Goal: Task Accomplishment & Management: Manage account settings

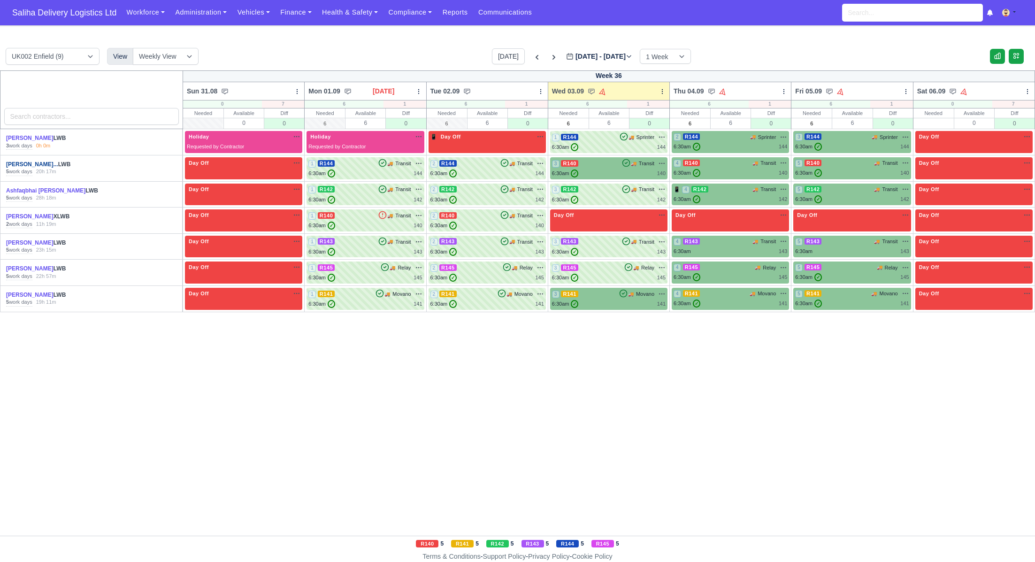
click at [42, 164] on link "Abdelghani Hamidouch..." at bounding box center [32, 164] width 52 height 7
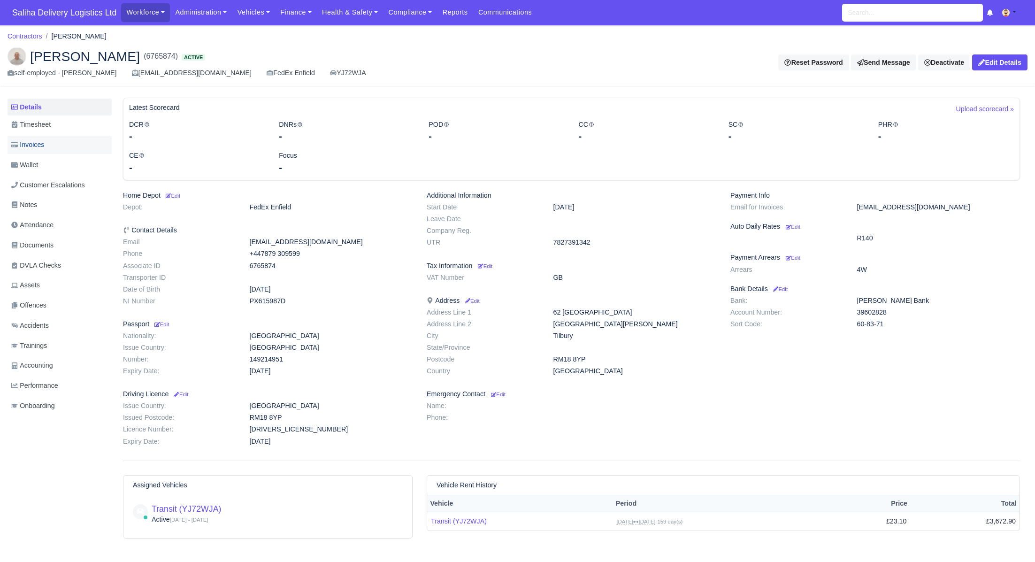
click at [56, 143] on link "Invoices" at bounding box center [60, 145] width 104 height 18
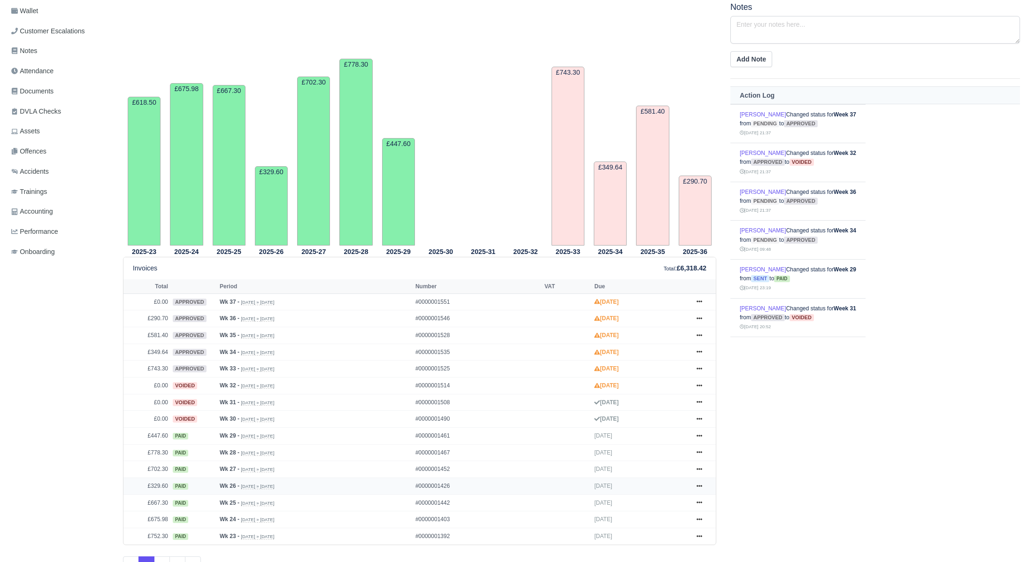
scroll to position [155, 0]
click at [699, 417] on icon at bounding box center [699, 418] width 6 height 6
click at [673, 431] on link "Show Invoice" at bounding box center [664, 435] width 84 height 20
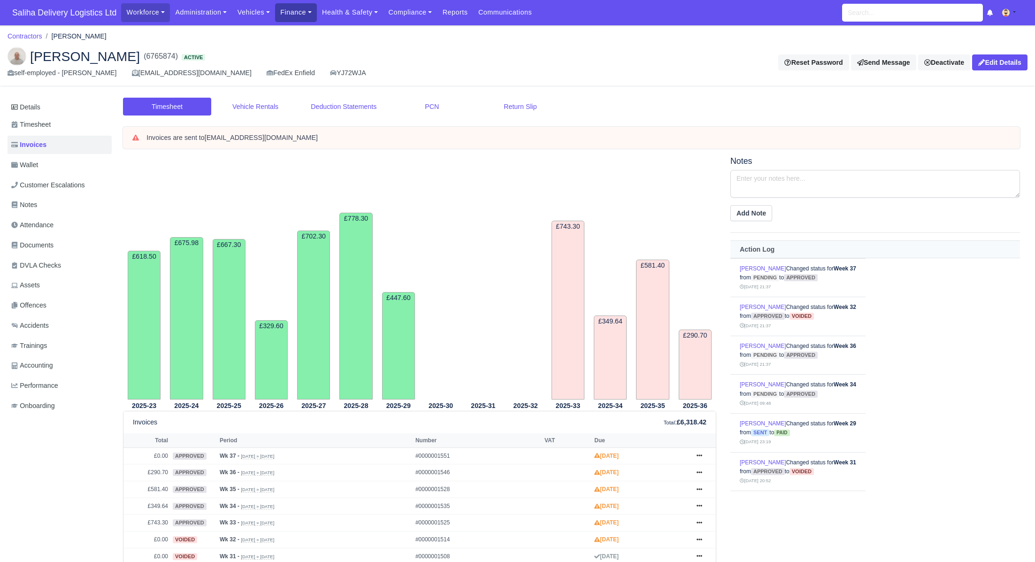
click at [310, 17] on link "Finance" at bounding box center [296, 12] width 42 height 18
click at [309, 37] on link "Invoices" at bounding box center [317, 33] width 76 height 20
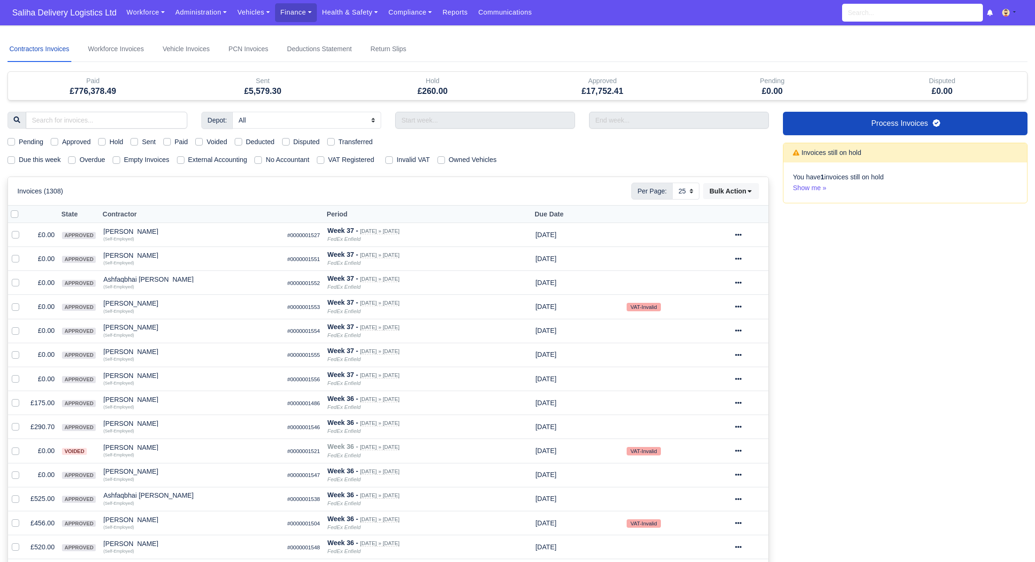
select select "25"
click at [19, 140] on label "Pending" at bounding box center [31, 142] width 24 height 11
click at [11, 140] on input "Pending" at bounding box center [12, 141] width 8 height 8
checkbox input "true"
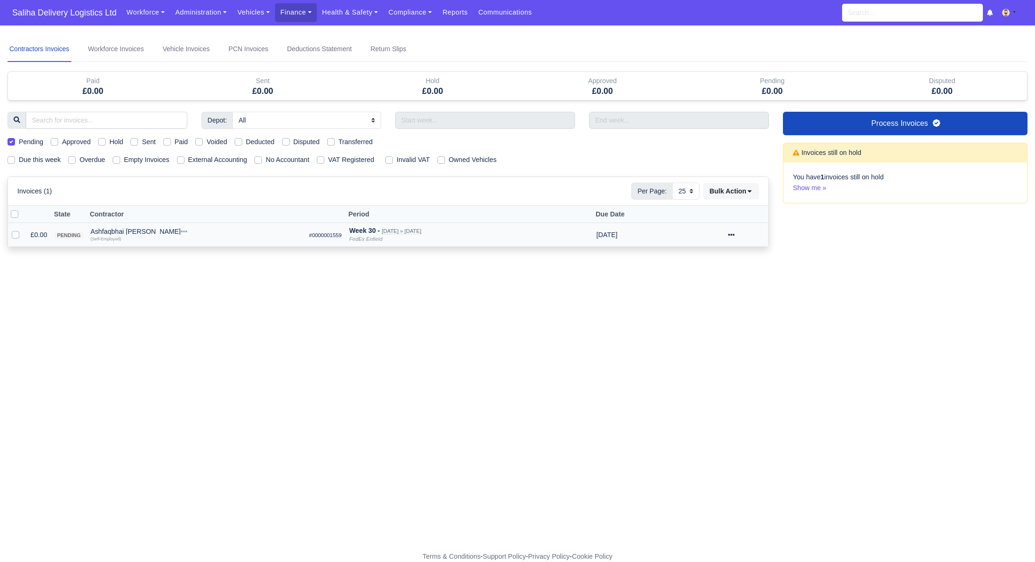
click at [23, 229] on label at bounding box center [23, 229] width 0 height 0
click at [12, 233] on input "checkbox" at bounding box center [16, 233] width 8 height 8
checkbox input "true"
click at [734, 232] on icon at bounding box center [731, 234] width 7 height 7
click at [703, 303] on button "Approve" at bounding box center [714, 300] width 84 height 15
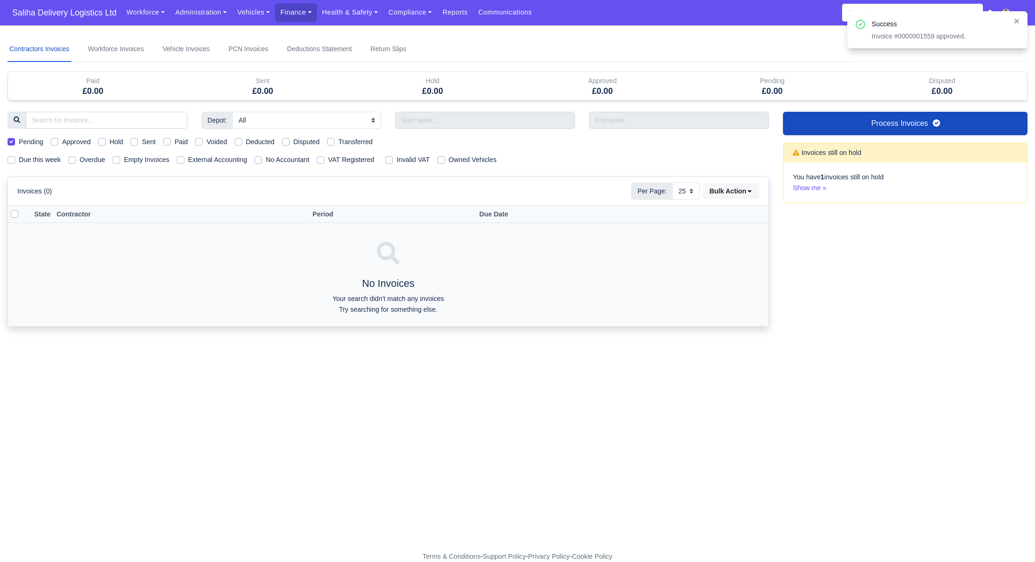
drag, startPoint x: 10, startPoint y: 138, endPoint x: 9, endPoint y: 145, distance: 7.1
click at [19, 138] on label "Pending" at bounding box center [31, 142] width 24 height 11
click at [10, 138] on input "Pending" at bounding box center [12, 141] width 8 height 8
checkbox input "false"
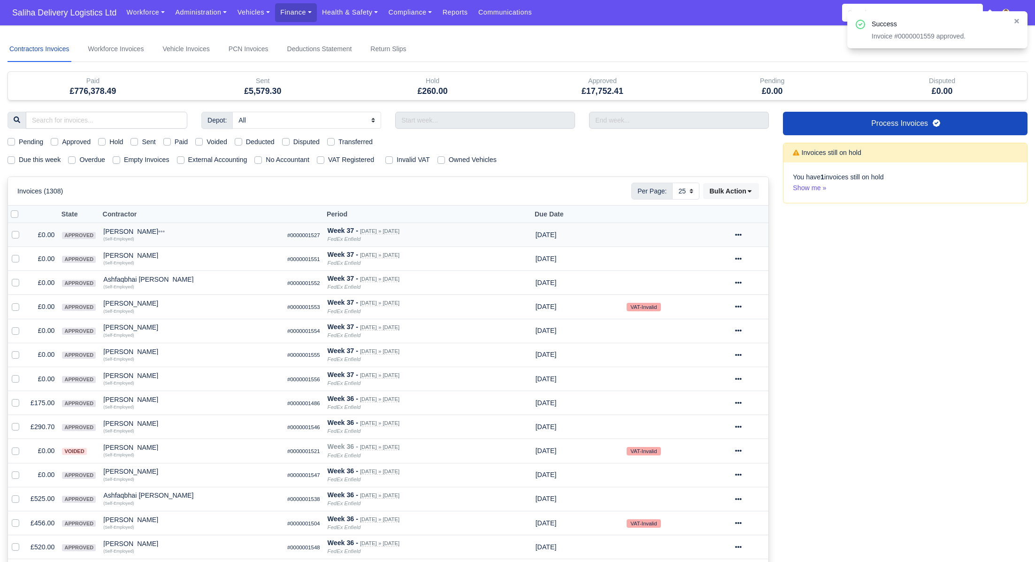
click at [19, 159] on label "Due this week" at bounding box center [40, 159] width 42 height 11
click at [10, 159] on input "Due this week" at bounding box center [12, 158] width 8 height 8
checkbox input "true"
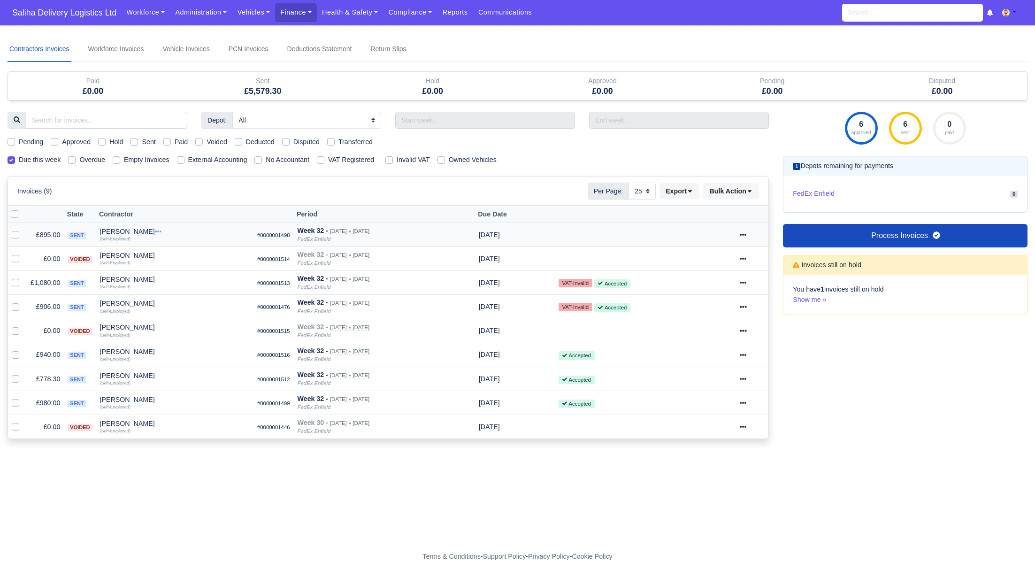
click at [142, 140] on label "Sent" at bounding box center [149, 142] width 14 height 11
click at [138, 140] on input "Sent" at bounding box center [134, 141] width 8 height 8
checkbox input "true"
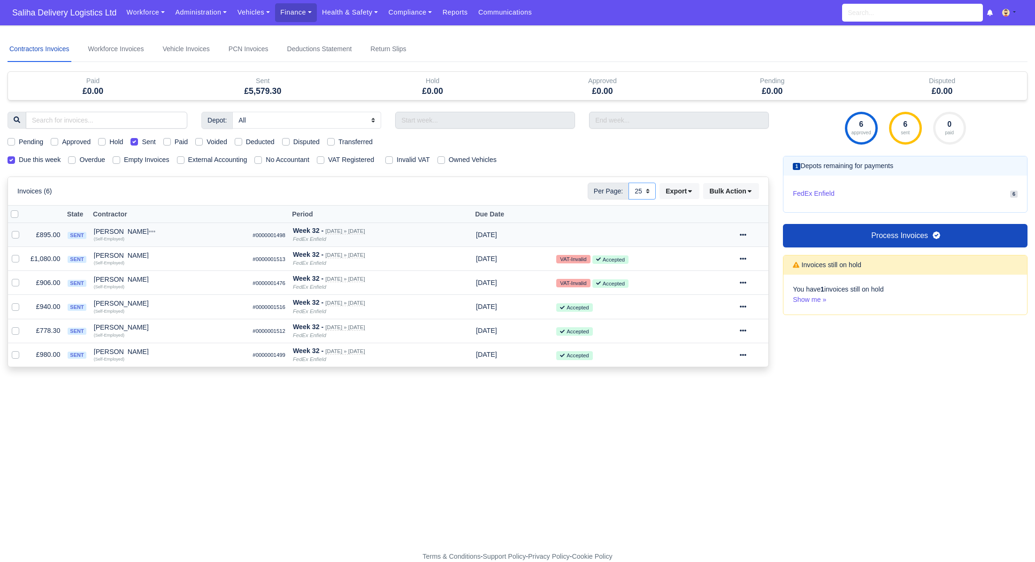
click at [645, 194] on select "10 25 50" at bounding box center [641, 191] width 27 height 17
select select "50"
click at [628, 183] on select "10 25 50" at bounding box center [641, 191] width 27 height 17
click at [19, 160] on label "Due this week" at bounding box center [40, 159] width 42 height 11
click at [8, 160] on input "Due this week" at bounding box center [12, 158] width 8 height 8
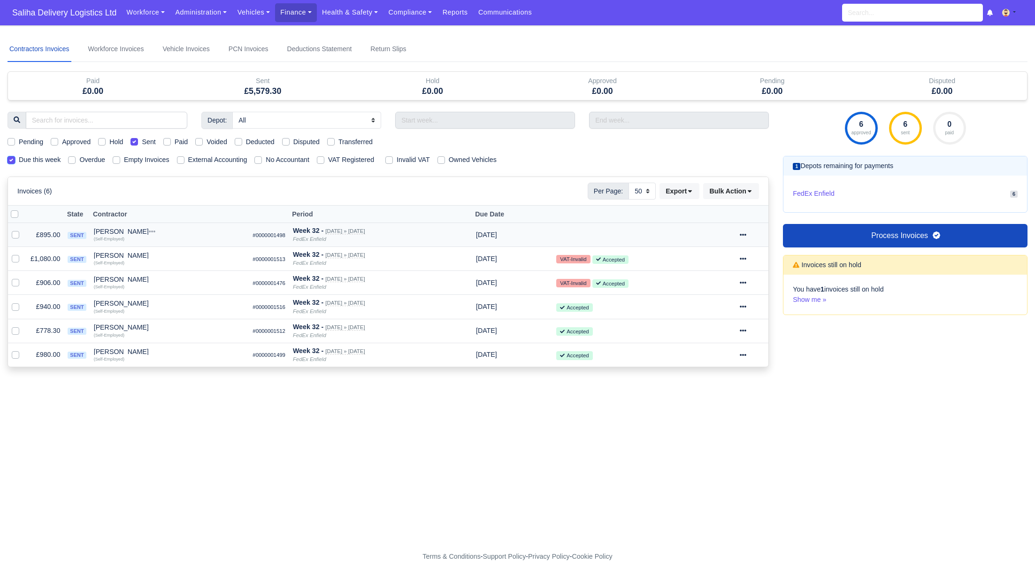
checkbox input "false"
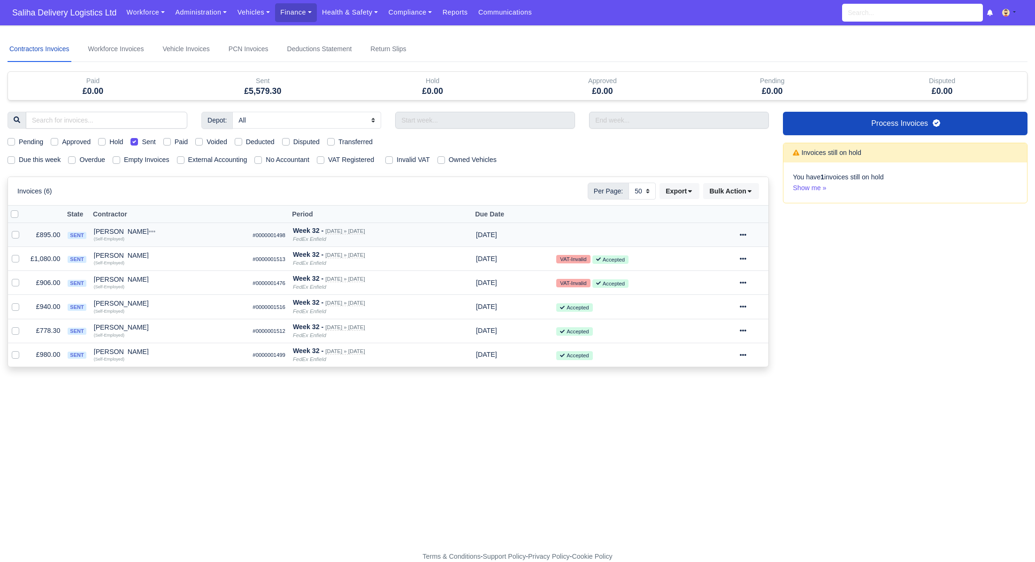
click at [142, 141] on label "Sent" at bounding box center [149, 142] width 14 height 11
click at [138, 141] on input "Sent" at bounding box center [134, 141] width 8 height 8
checkbox input "false"
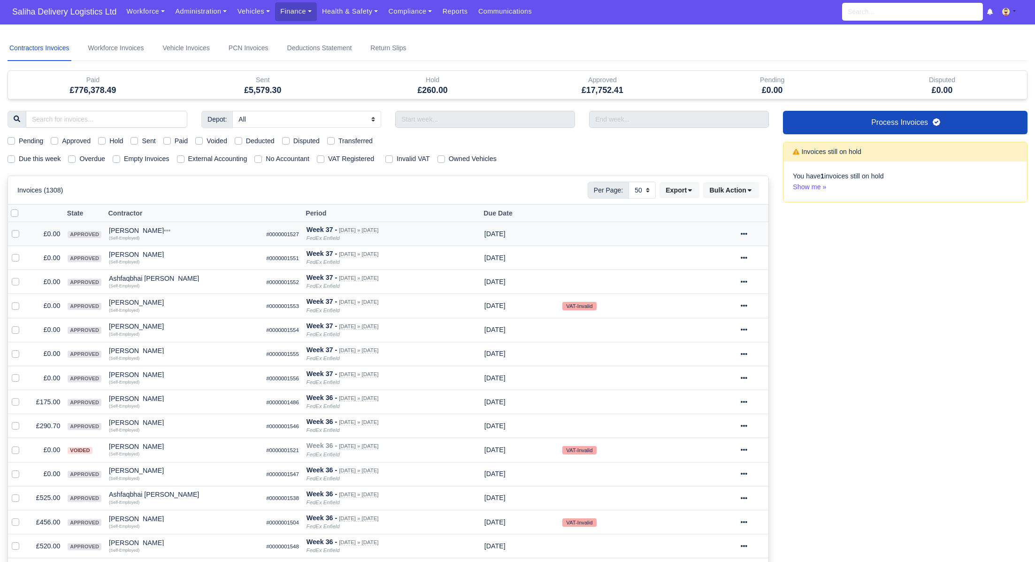
scroll to position [8, 0]
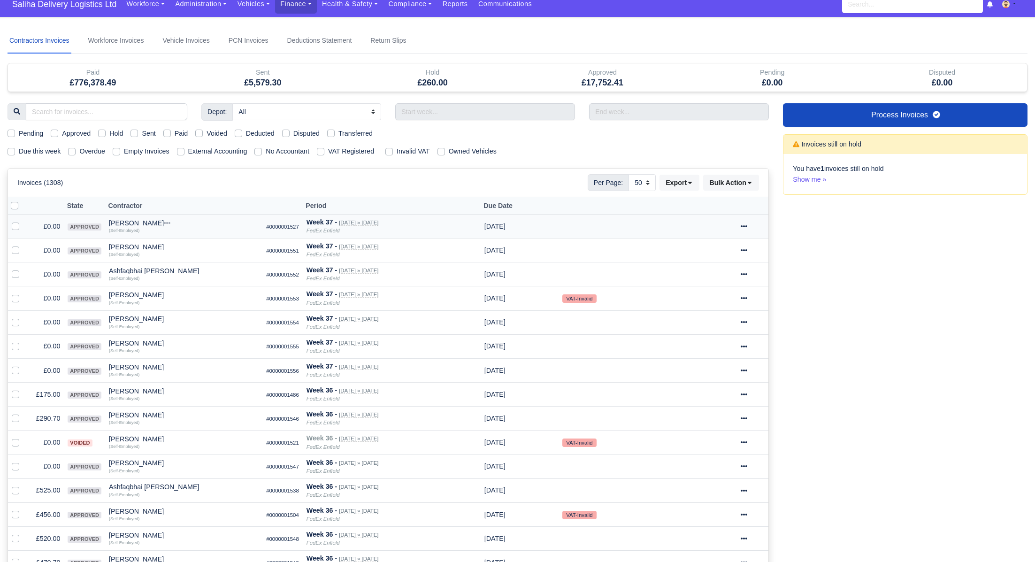
click at [60, 132] on div "Approved" at bounding box center [71, 133] width 40 height 11
click at [48, 131] on div "Pending Approved Hold Sent Paid Voided Deducted Disputed Transferred" at bounding box center [387, 133] width 775 height 11
click at [62, 131] on label "Approved" at bounding box center [76, 133] width 29 height 11
click at [55, 131] on input "Approved" at bounding box center [55, 132] width 8 height 8
checkbox input "true"
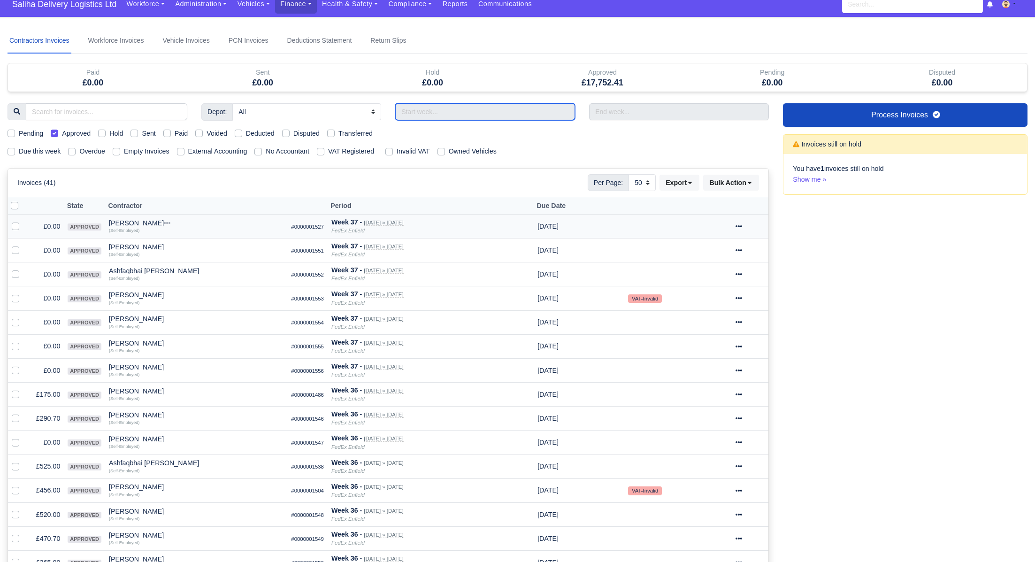
click at [482, 116] on input "text" at bounding box center [485, 111] width 180 height 17
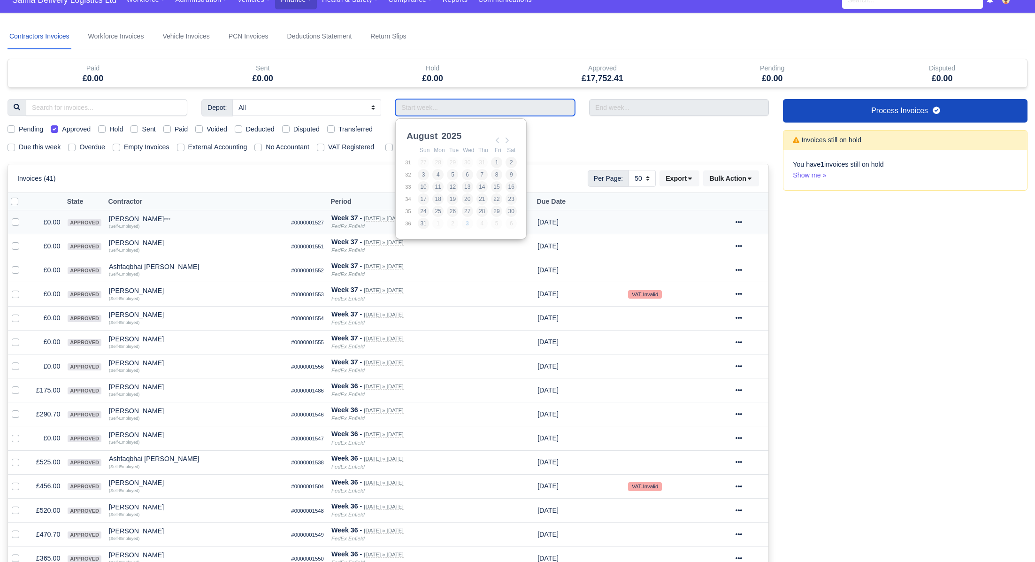
scroll to position [15, 0]
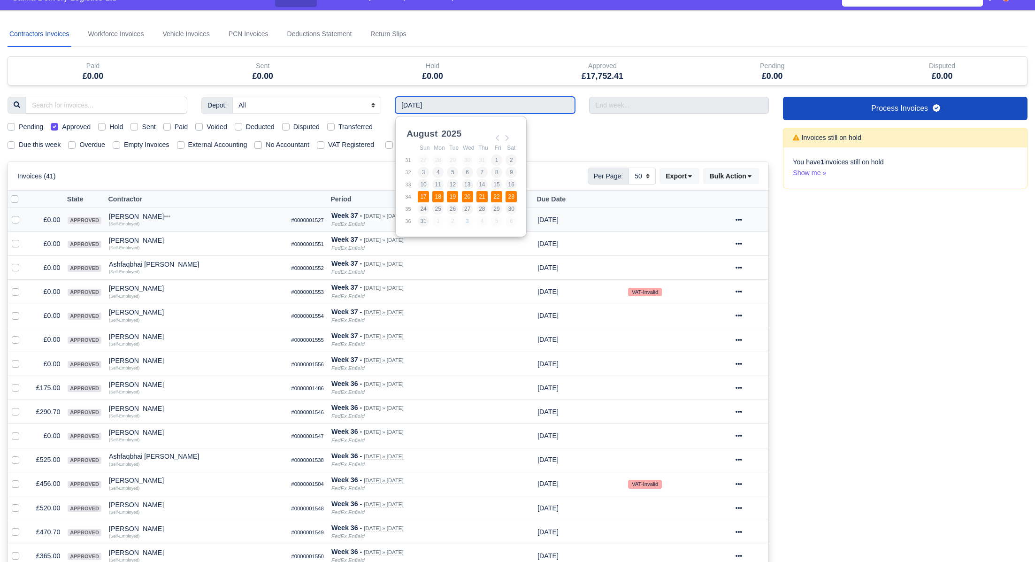
type input "17/08/2025 - 23/08/2025"
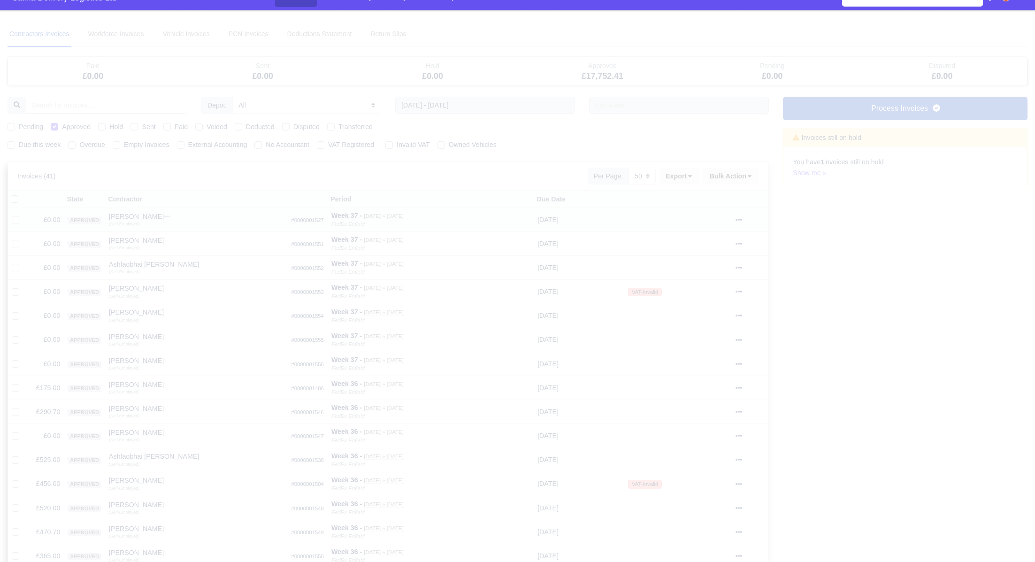
scroll to position [0, 0]
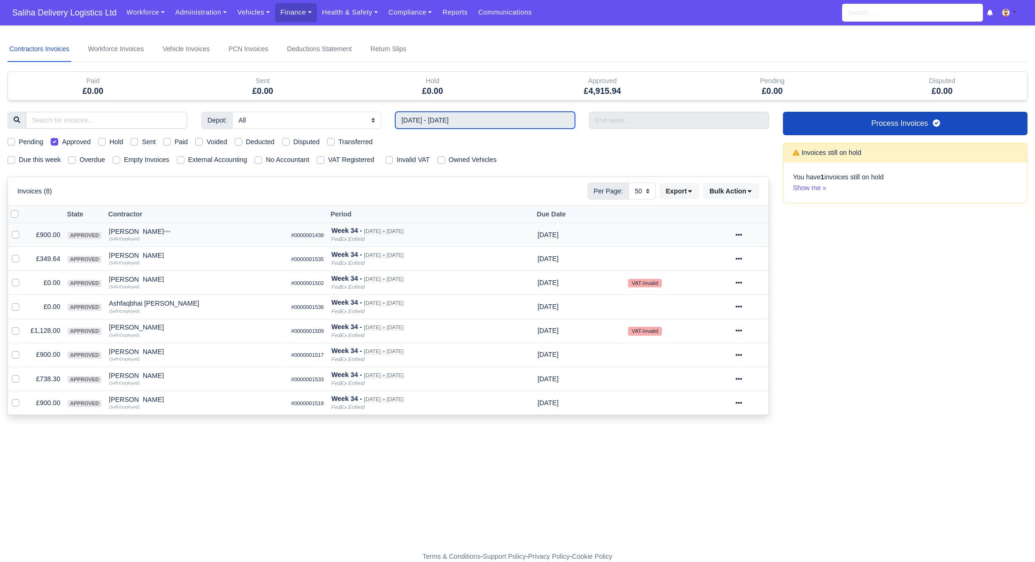
click at [448, 122] on input "17/08/2025 - 23/08/2025" at bounding box center [485, 120] width 180 height 17
type input "10/08/2025 - 16/08/2025"
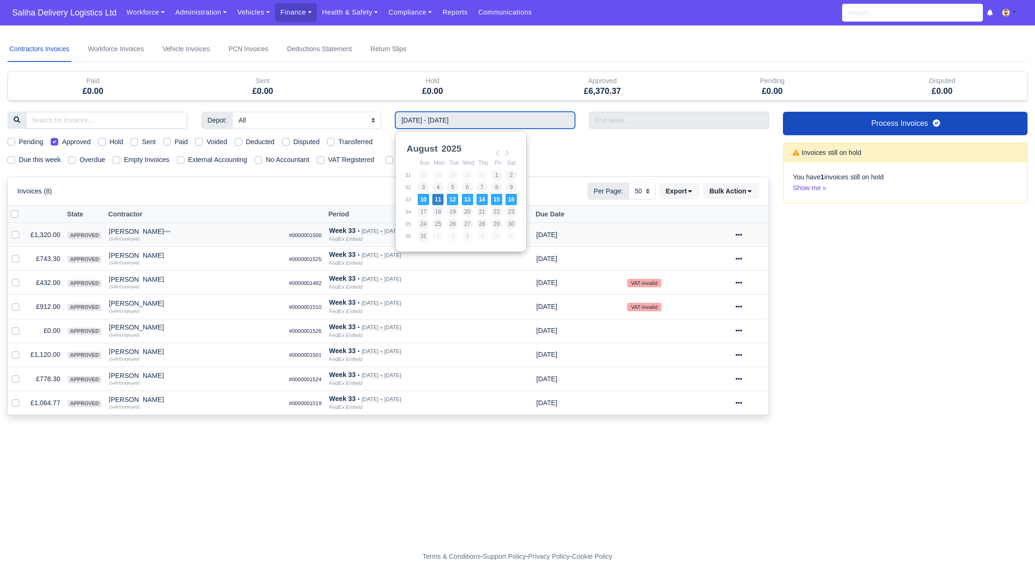
click at [448, 114] on input "10/08/2025 - 16/08/2025" at bounding box center [485, 120] width 180 height 17
type input "03/08/2025 - 09/08/2025"
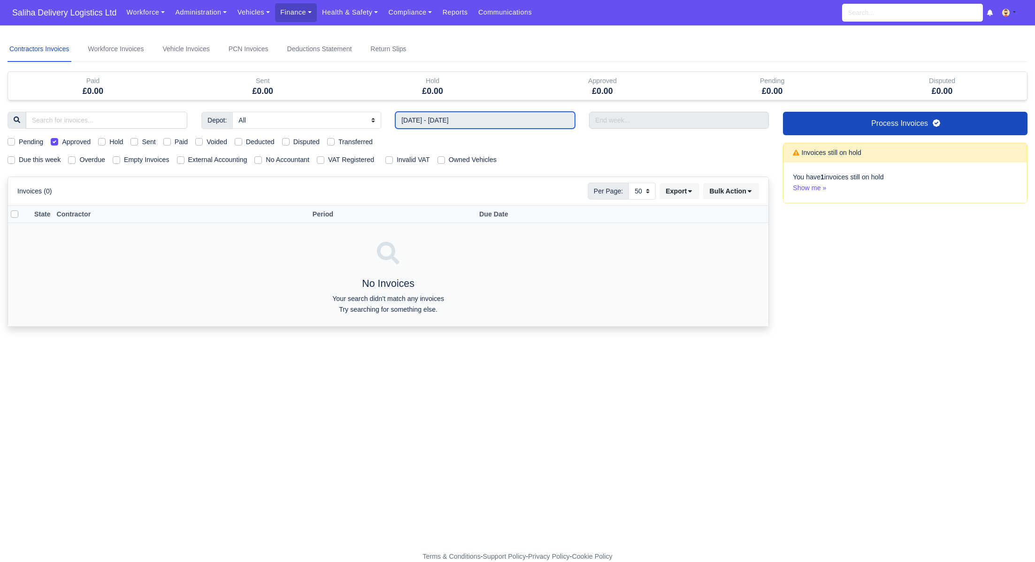
click at [454, 121] on input "03/08/2025 - 09/08/2025" at bounding box center [485, 120] width 180 height 17
type input "10/08/2025 - 16/08/2025"
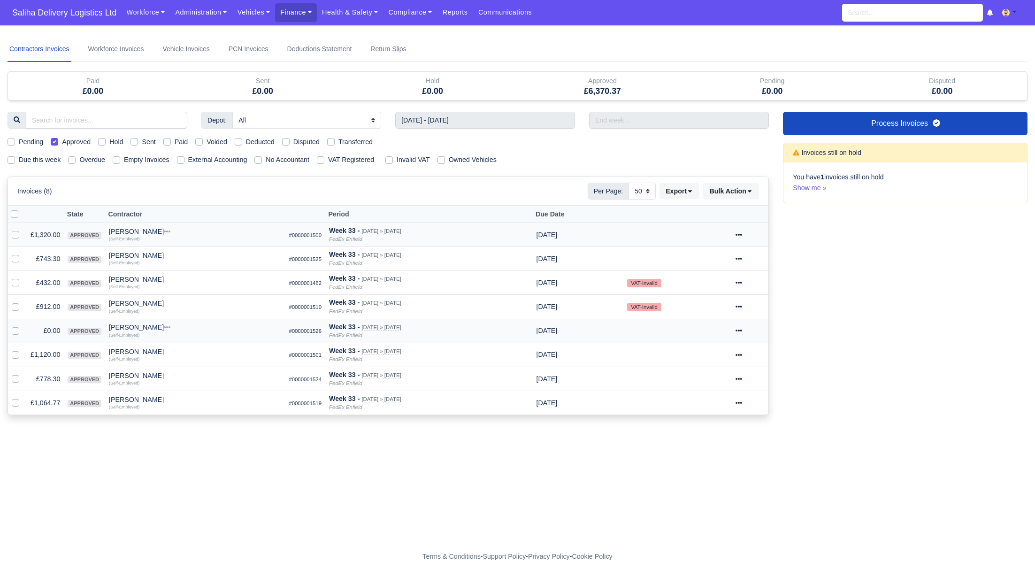
click at [23, 325] on label at bounding box center [23, 325] width 0 height 0
click at [12, 330] on input "checkbox" at bounding box center [16, 329] width 8 height 8
checkbox input "true"
click at [752, 330] on div at bounding box center [750, 330] width 30 height 11
click at [712, 406] on button "Void" at bounding box center [716, 411] width 84 height 15
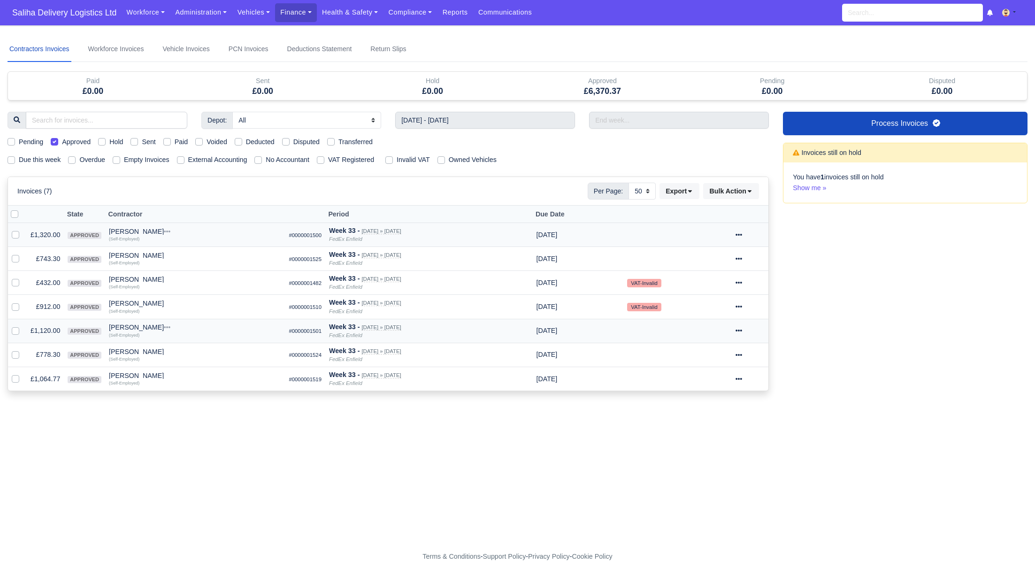
click at [742, 330] on icon at bounding box center [738, 331] width 7 height 2
click at [719, 354] on link "Show Invoice" at bounding box center [716, 359] width 84 height 15
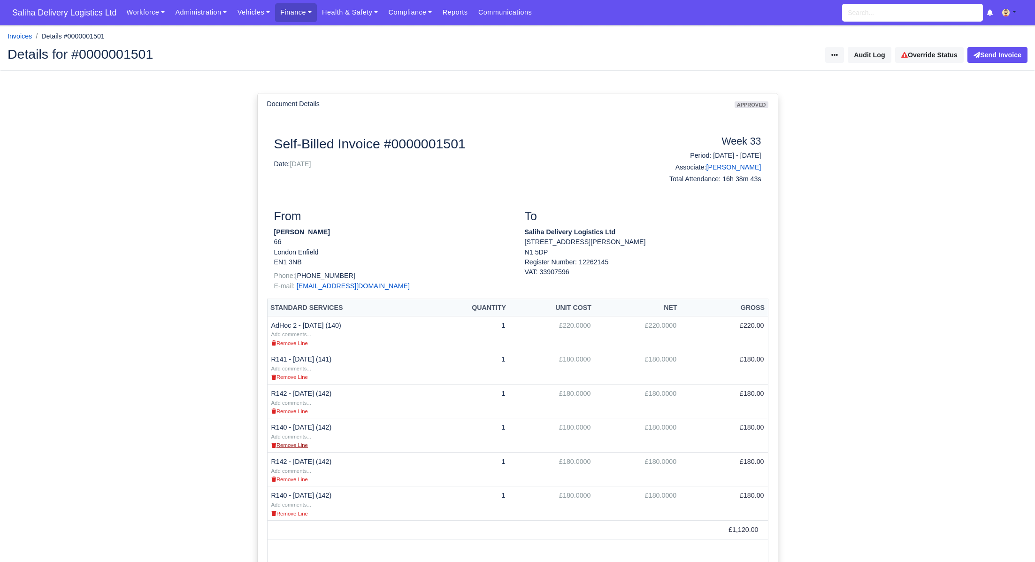
click at [286, 443] on small "Remove Line" at bounding box center [289, 445] width 37 height 6
drag, startPoint x: 290, startPoint y: 6, endPoint x: 296, endPoint y: 22, distance: 16.6
click at [290, 6] on link "Finance" at bounding box center [296, 12] width 42 height 18
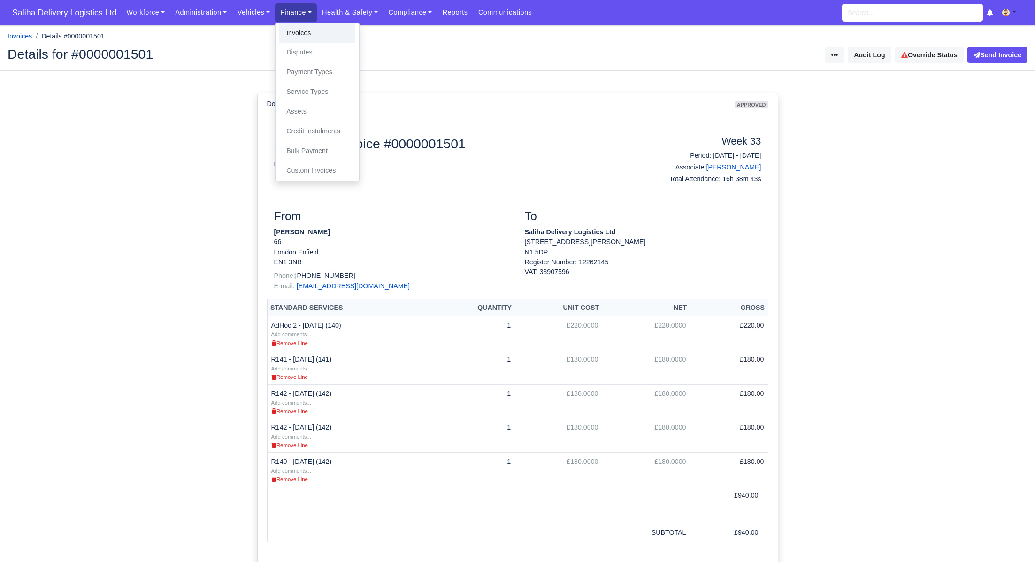
click at [298, 38] on link "Invoices" at bounding box center [317, 33] width 76 height 20
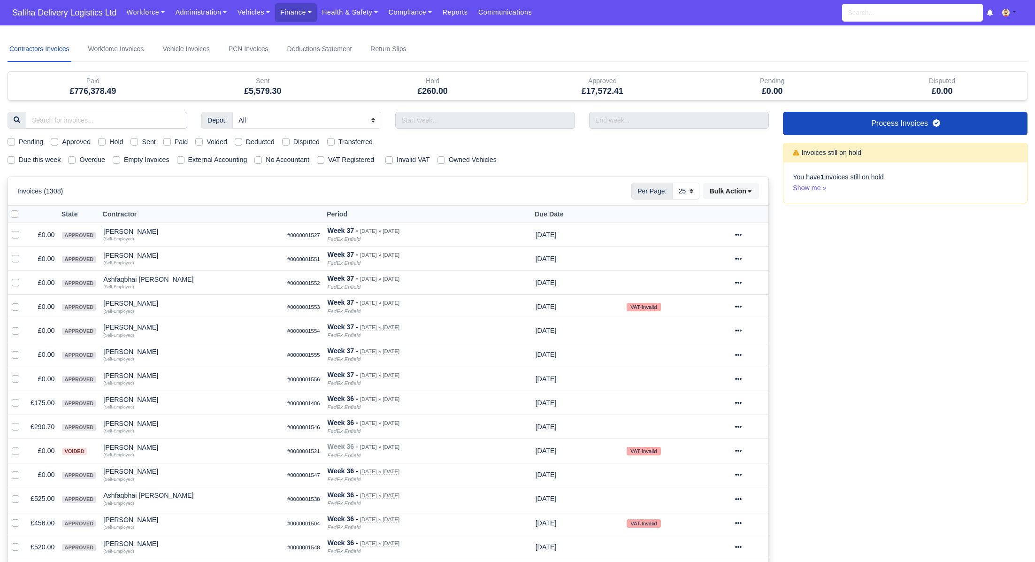
select select "25"
click at [142, 144] on label "Sent" at bounding box center [149, 142] width 14 height 11
click at [138, 144] on input "Sent" at bounding box center [134, 141] width 8 height 8
checkbox input "true"
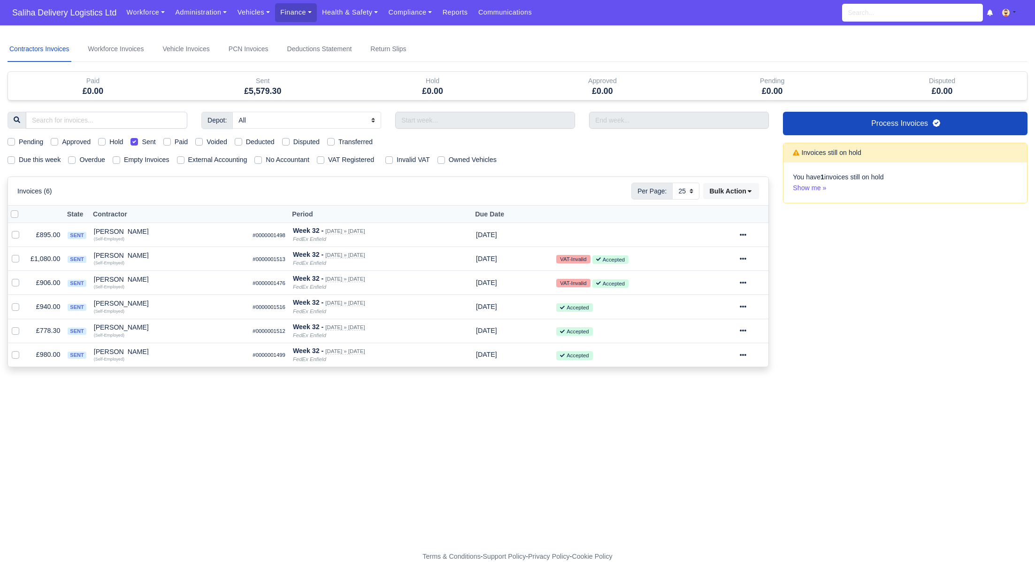
click at [142, 144] on label "Sent" at bounding box center [149, 142] width 14 height 11
click at [138, 144] on input "Sent" at bounding box center [134, 141] width 8 height 8
checkbox input "false"
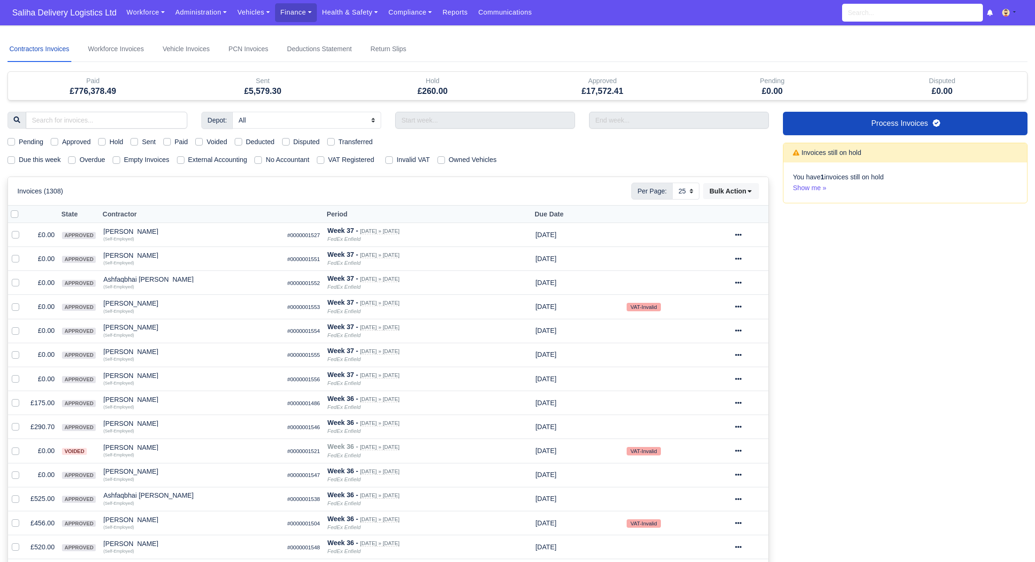
click at [62, 140] on label "Approved" at bounding box center [76, 142] width 29 height 11
click at [57, 140] on input "Approved" at bounding box center [55, 141] width 8 height 8
checkbox input "true"
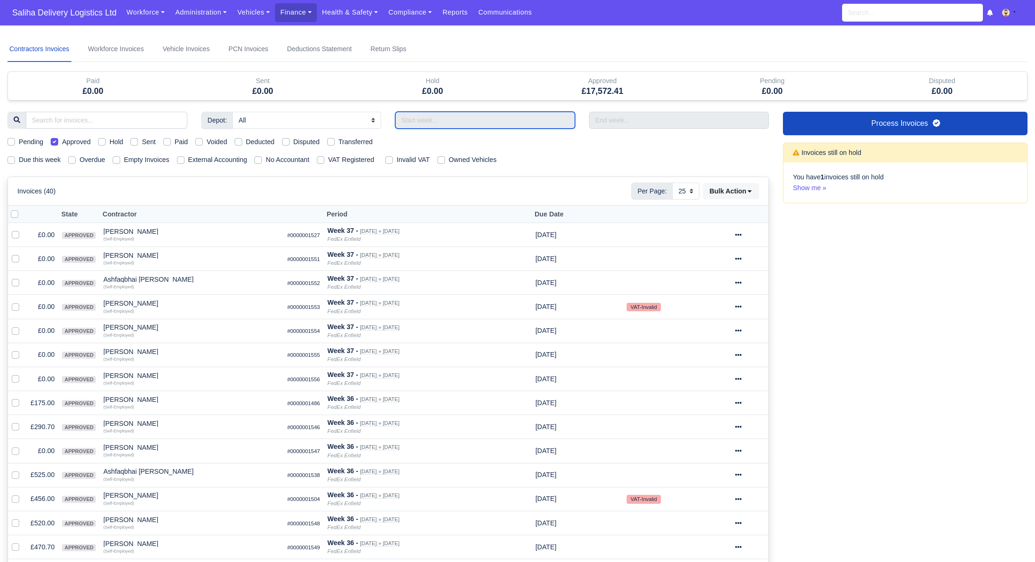
click at [488, 124] on input "text" at bounding box center [485, 120] width 180 height 17
type input "12/10/2025 - 18/10/2025"
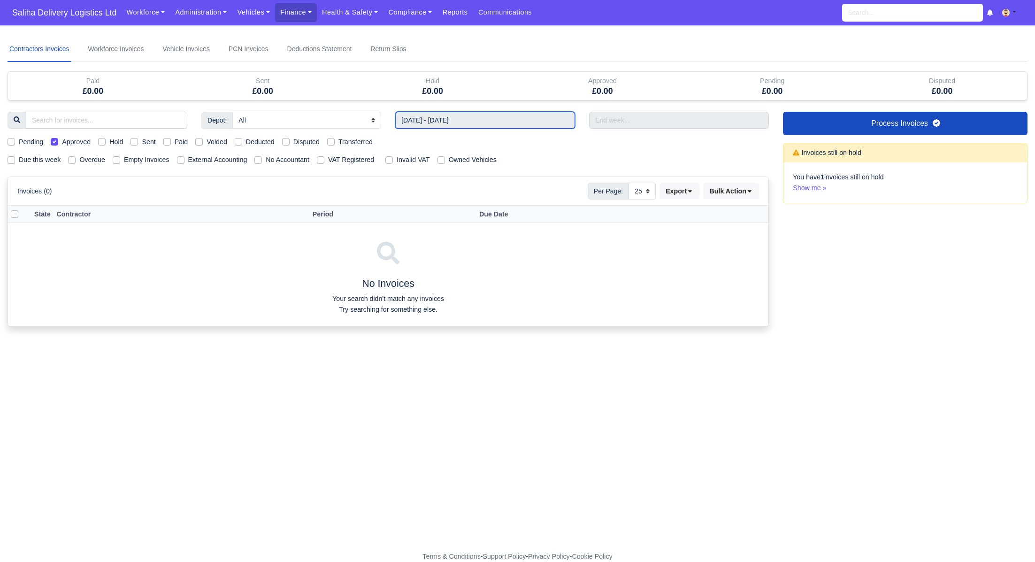
click at [458, 120] on input "12/10/2025 - 18/10/2025" at bounding box center [485, 120] width 180 height 17
drag, startPoint x: 497, startPoint y: 154, endPoint x: 482, endPoint y: 167, distance: 20.0
type input "17/08/2025 - 23/08/2025"
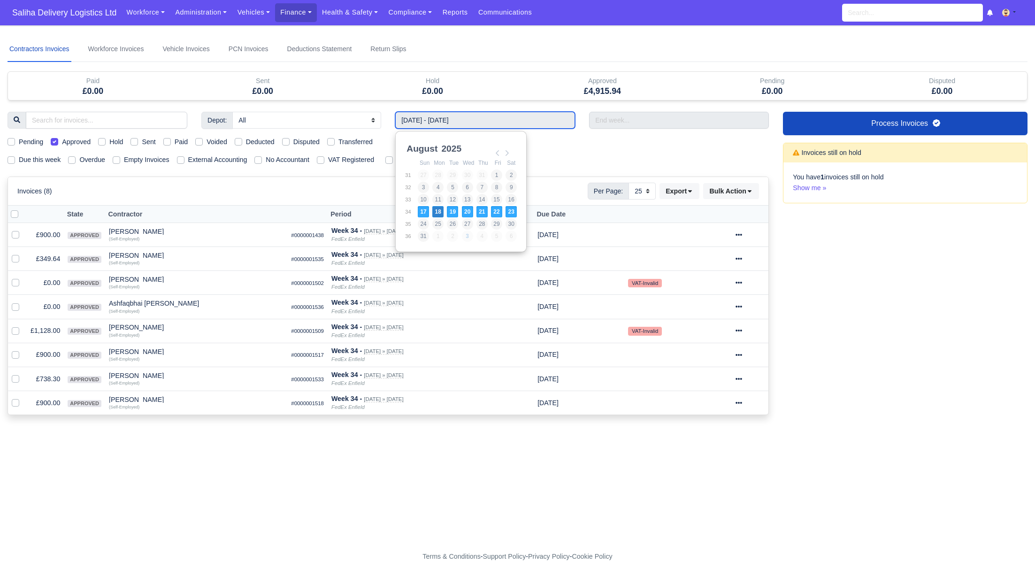
click at [430, 114] on input "17/08/2025 - 23/08/2025" at bounding box center [485, 120] width 180 height 17
click at [23, 277] on label at bounding box center [23, 277] width 0 height 0
click at [15, 282] on input "checkbox" at bounding box center [16, 281] width 8 height 8
checkbox input "true"
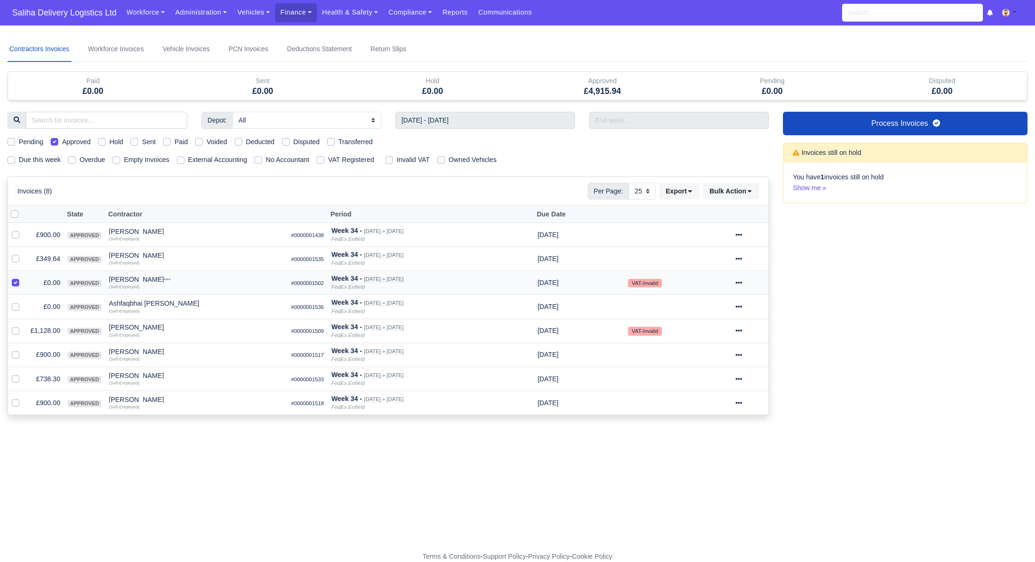
click at [749, 280] on div at bounding box center [749, 282] width 29 height 11
click at [706, 362] on button "Void" at bounding box center [716, 362] width 84 height 15
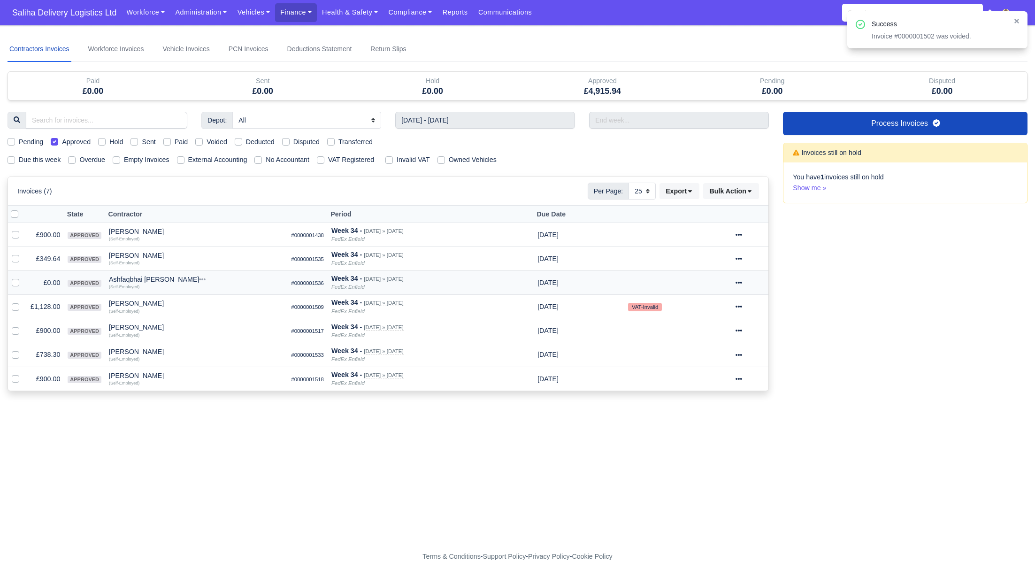
drag, startPoint x: 14, startPoint y: 281, endPoint x: 23, endPoint y: 282, distance: 9.0
click at [23, 277] on label at bounding box center [23, 277] width 0 height 0
click at [14, 282] on input "checkbox" at bounding box center [16, 281] width 8 height 8
checkbox input "true"
click at [742, 282] on icon at bounding box center [738, 283] width 7 height 2
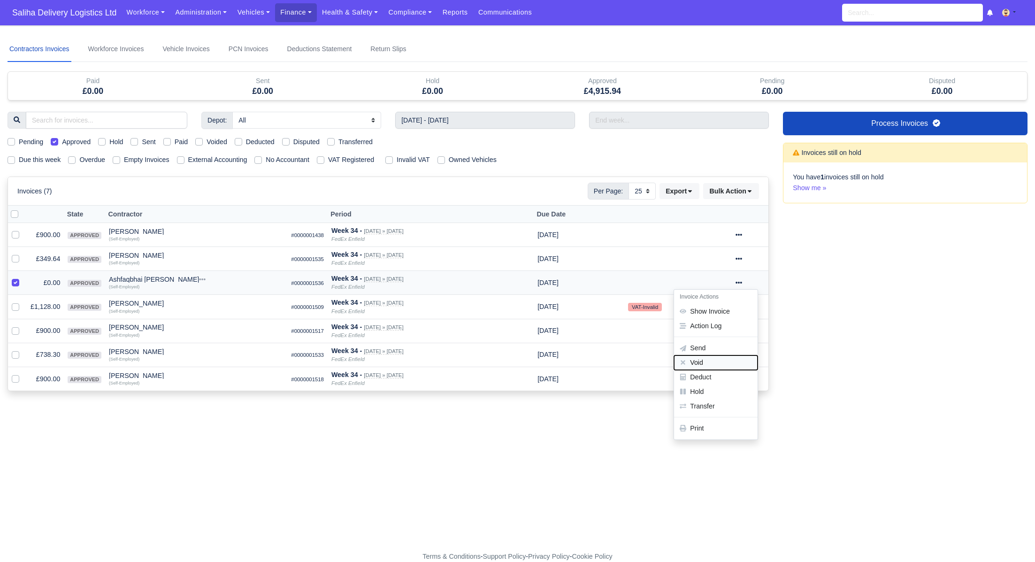
click at [712, 362] on button "Void" at bounding box center [716, 362] width 84 height 15
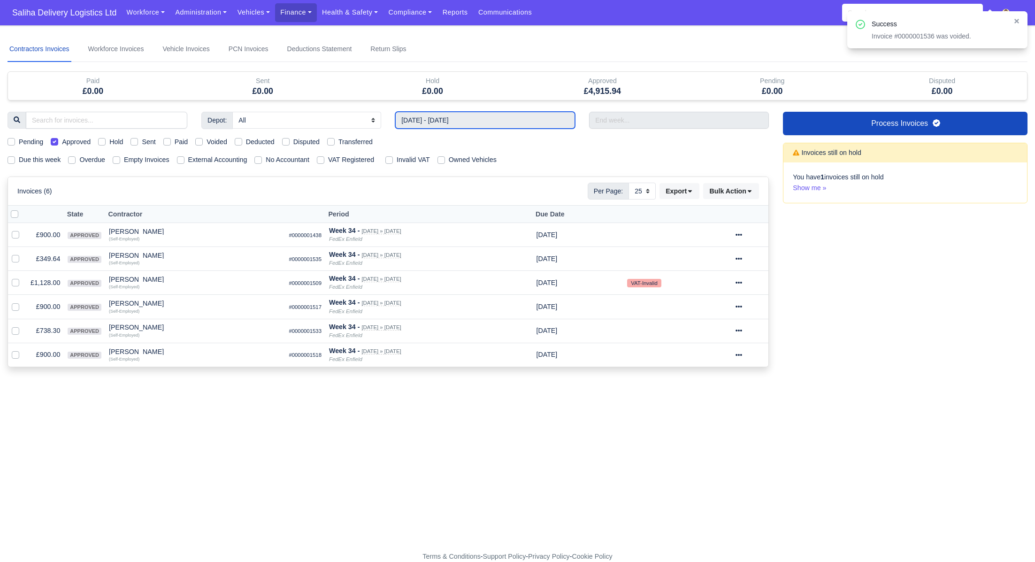
click at [460, 122] on input "17/08/2025 - 23/08/2025" at bounding box center [485, 120] width 180 height 17
type input "10/08/2025 - 16/08/2025"
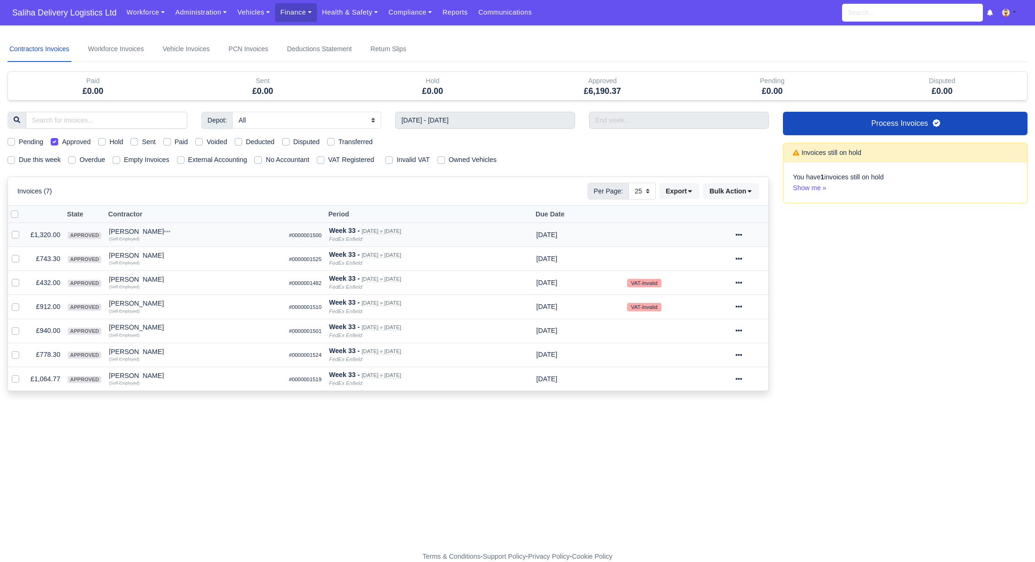
click at [742, 235] on icon at bounding box center [738, 234] width 7 height 7
click at [721, 263] on link "Show Invoice" at bounding box center [716, 263] width 84 height 15
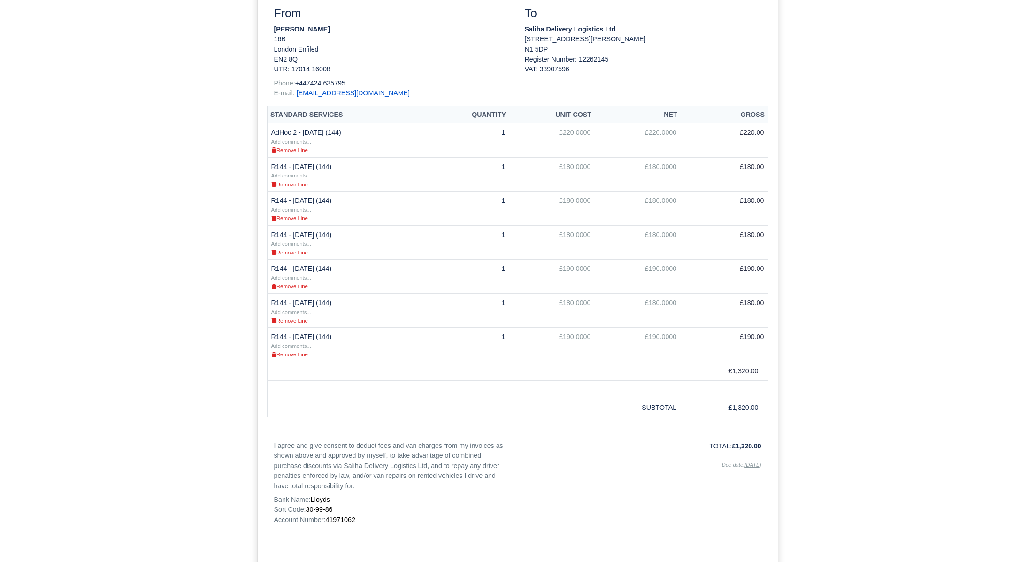
scroll to position [206, 0]
click at [287, 281] on small "Remove Line" at bounding box center [289, 284] width 37 height 6
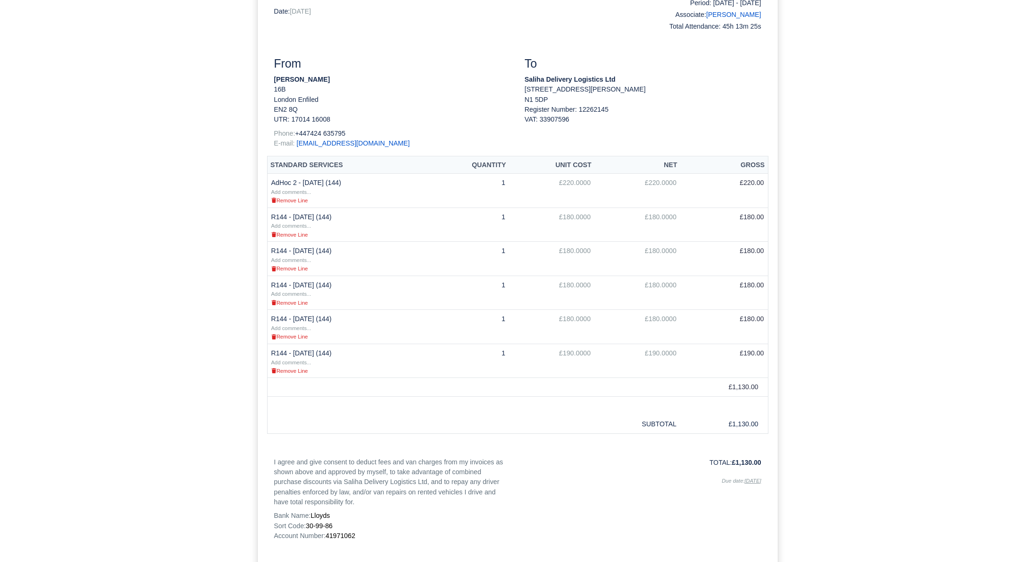
scroll to position [206, 0]
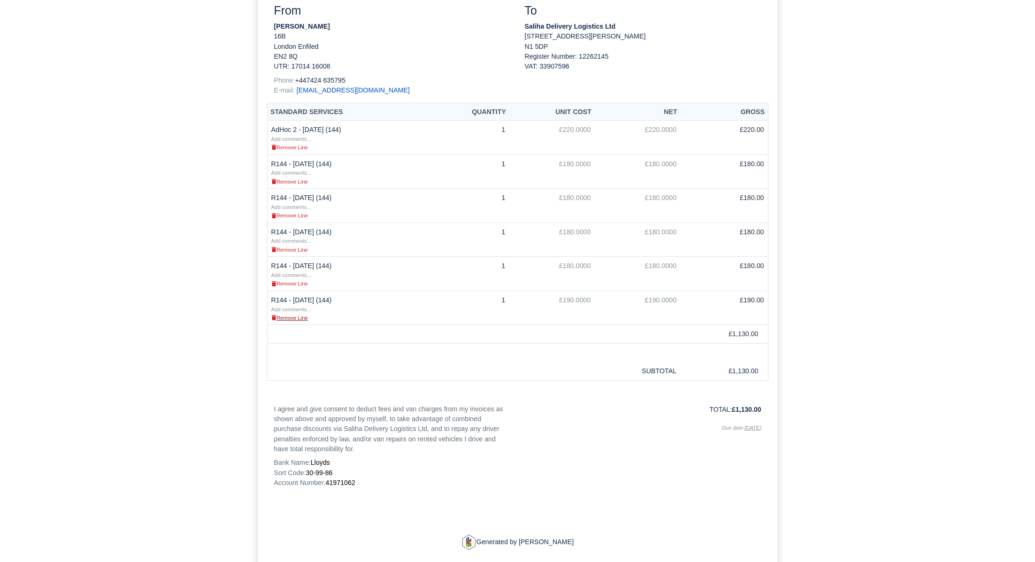
click at [294, 315] on small "Remove Line" at bounding box center [289, 318] width 37 height 6
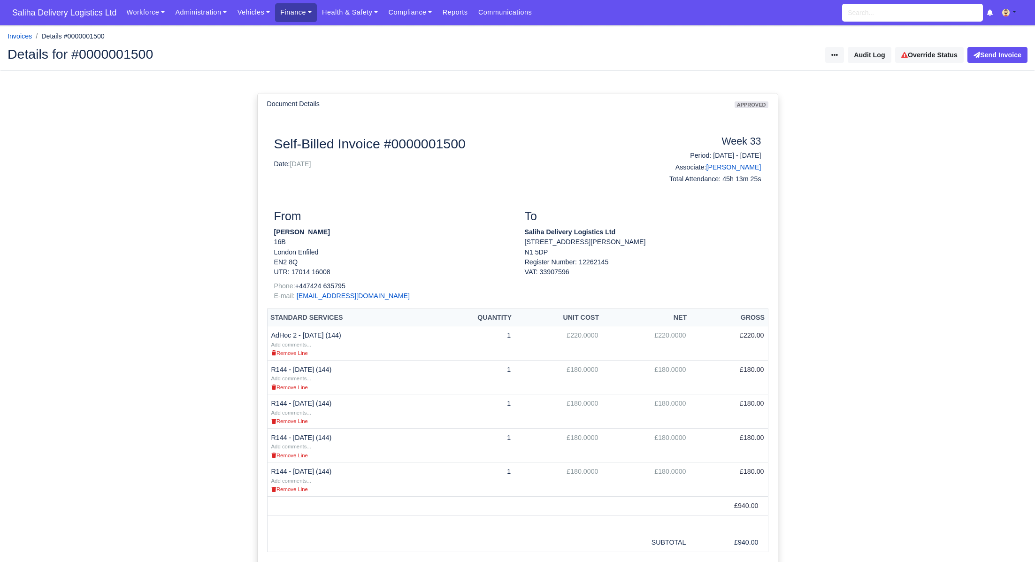
click at [302, 14] on link "Finance" at bounding box center [296, 12] width 42 height 18
click at [311, 31] on link "Invoices" at bounding box center [317, 33] width 76 height 20
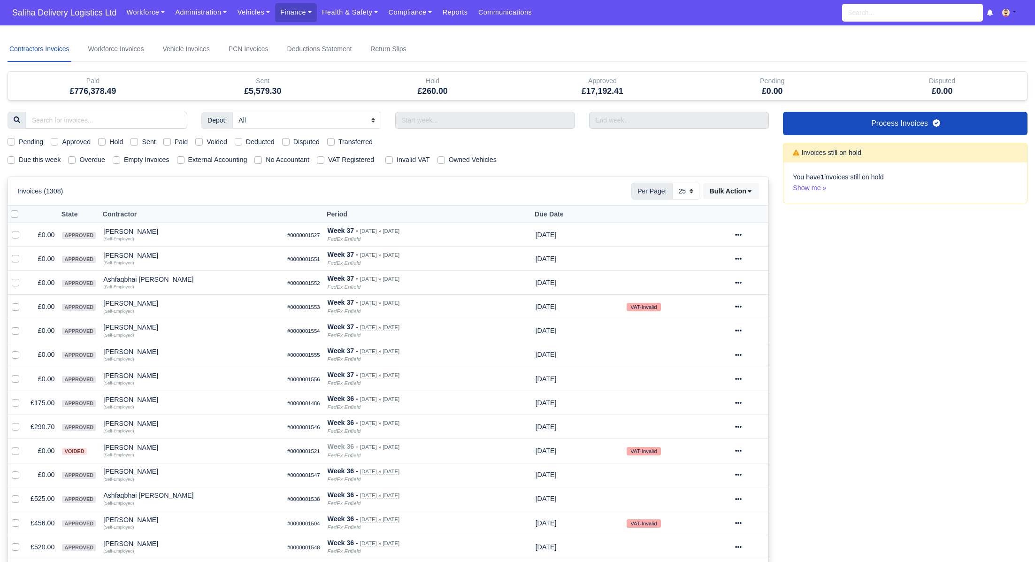
select select "25"
click at [142, 141] on label "Sent" at bounding box center [149, 142] width 14 height 11
click at [135, 141] on input "Sent" at bounding box center [134, 141] width 8 height 8
checkbox input "true"
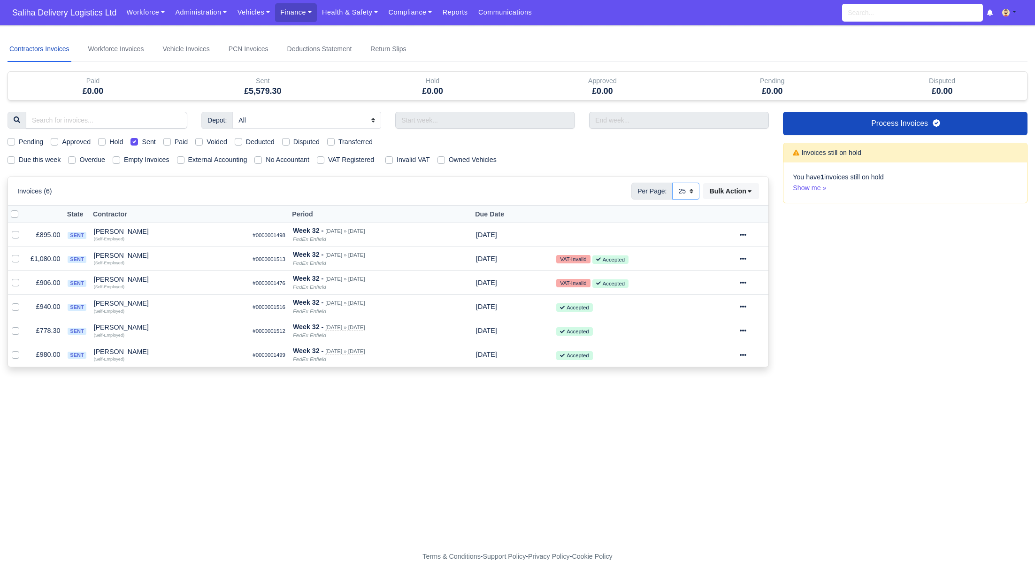
click at [696, 191] on select "10 25 50" at bounding box center [685, 191] width 27 height 17
select select "50"
click at [672, 183] on select "10 25 50" at bounding box center [685, 191] width 27 height 17
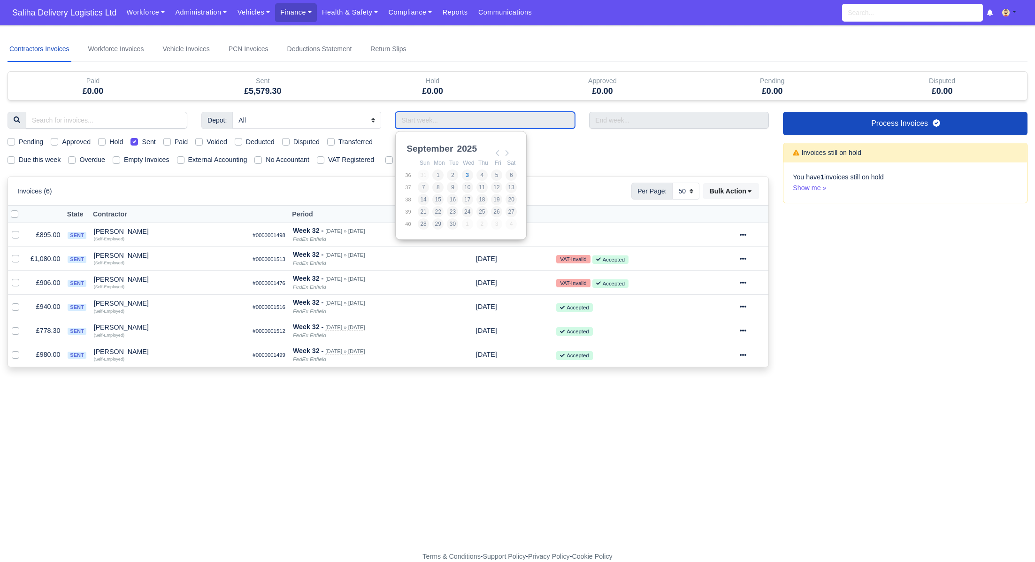
drag, startPoint x: 478, startPoint y: 118, endPoint x: 497, endPoint y: 138, distance: 27.5
click at [478, 119] on input "Use the arrow keys to pick a date" at bounding box center [485, 120] width 180 height 17
type input "10/08/2025 - 16/08/2025"
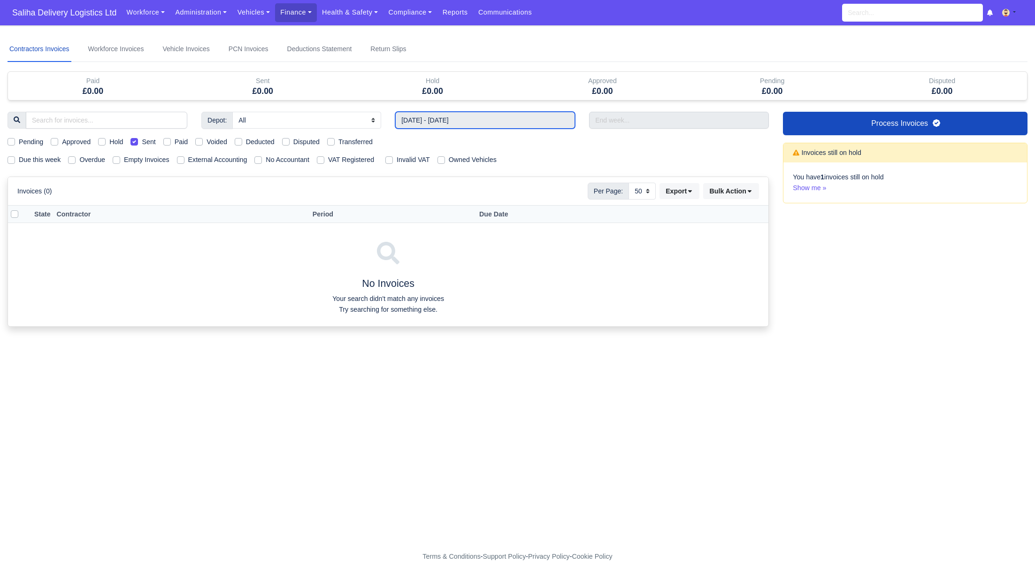
click at [459, 117] on input "10/08/2025 - 16/08/2025" at bounding box center [485, 120] width 180 height 17
type input "17/08/2025 - 23/08/2025"
drag, startPoint x: 139, startPoint y: 142, endPoint x: 89, endPoint y: 141, distance: 50.2
click at [142, 142] on label "Sent" at bounding box center [149, 142] width 14 height 11
click at [138, 142] on input "Sent" at bounding box center [134, 141] width 8 height 8
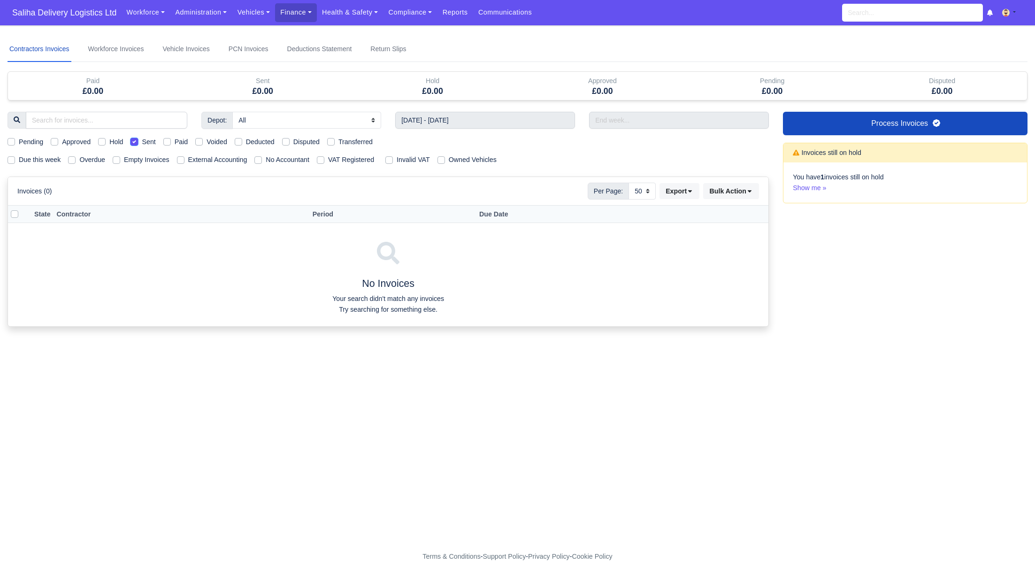
checkbox input "false"
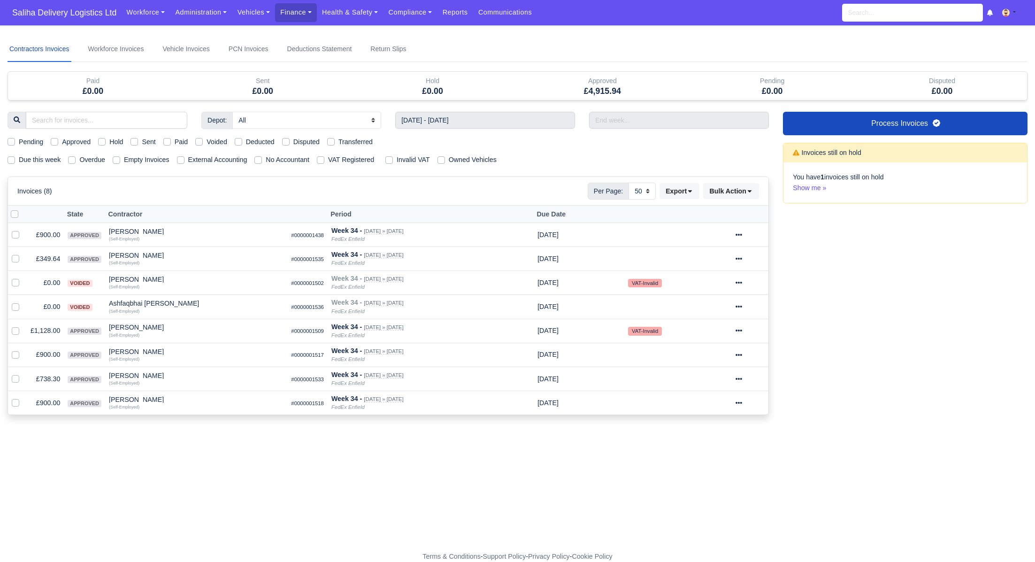
click at [59, 142] on div "Approved" at bounding box center [71, 142] width 40 height 11
click at [62, 138] on label "Approved" at bounding box center [76, 142] width 29 height 11
click at [56, 138] on input "Approved" at bounding box center [55, 141] width 8 height 8
checkbox input "true"
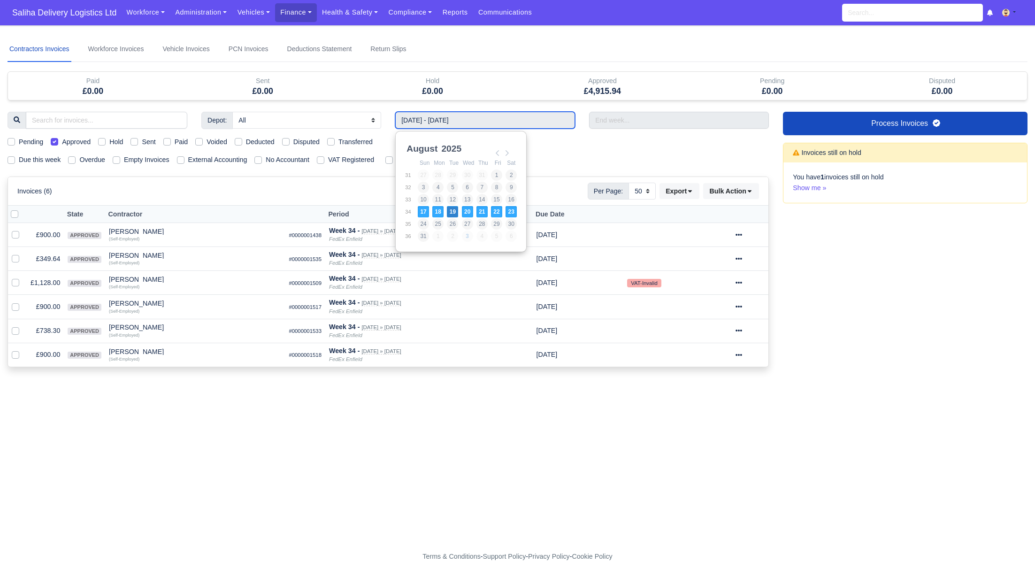
click at [454, 117] on input "17/08/2025 - 23/08/2025" at bounding box center [485, 120] width 180 height 17
type input "10/08/2025 - 16/08/2025"
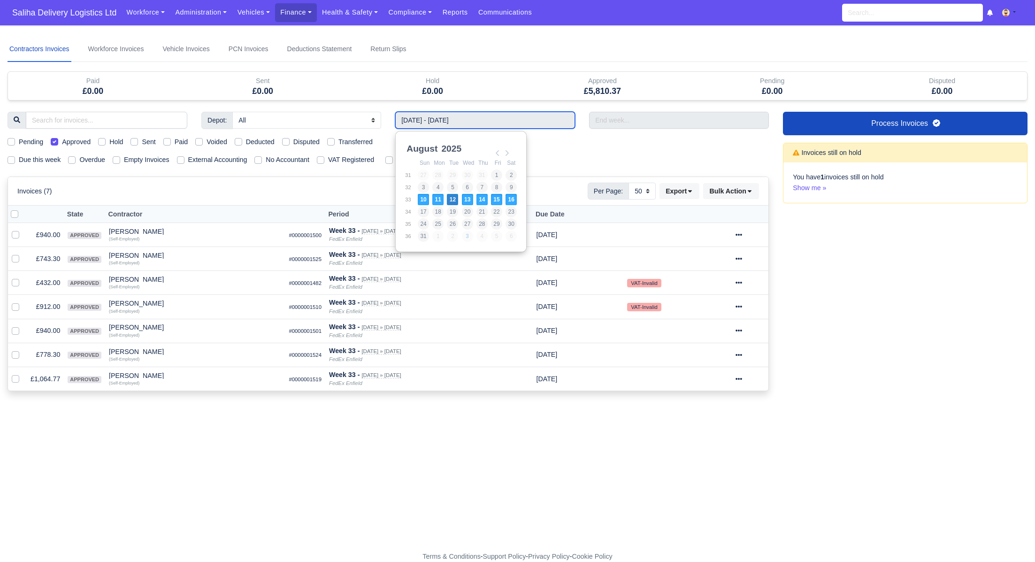
drag, startPoint x: 463, startPoint y: 122, endPoint x: 467, endPoint y: 164, distance: 42.0
click at [463, 122] on input "10/08/2025 - 16/08/2025" at bounding box center [485, 120] width 180 height 17
type input "03/08/2025 - 09/08/2025"
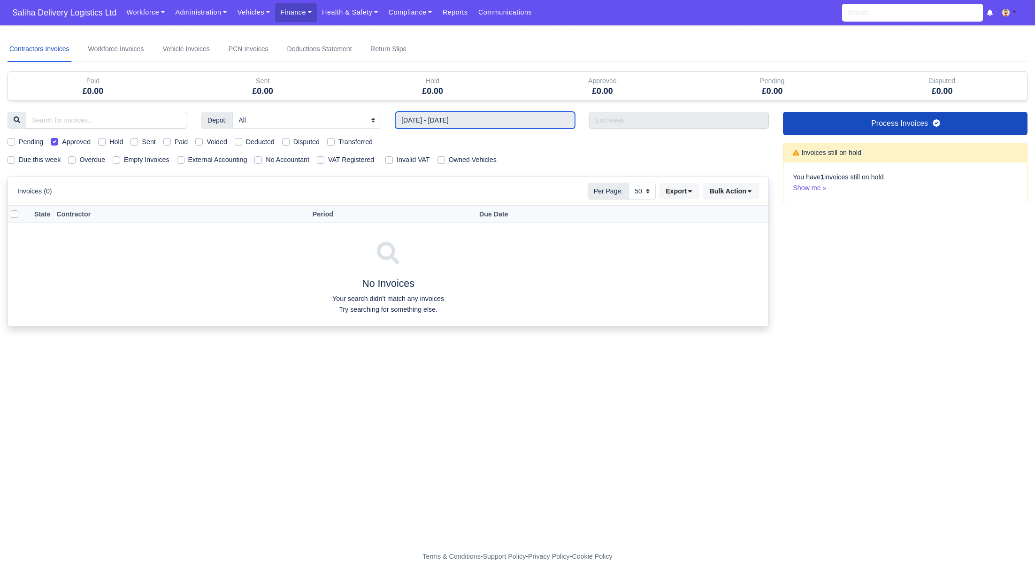
click at [459, 123] on input "03/08/2025 - 09/08/2025" at bounding box center [485, 120] width 180 height 17
type input "10/08/2025 - 16/08/2025"
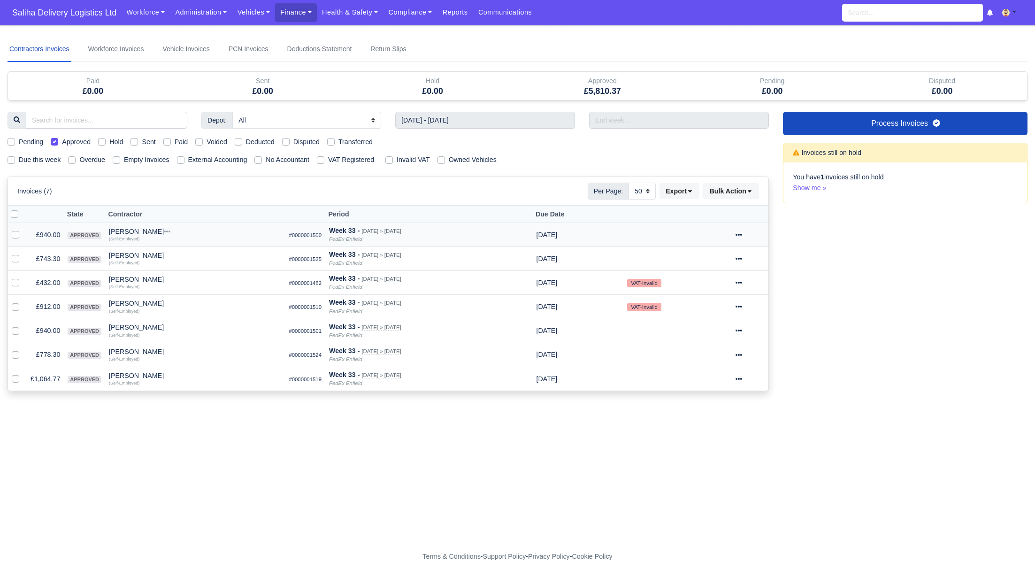
click at [749, 235] on div at bounding box center [750, 234] width 30 height 11
click at [735, 259] on link "Show Invoice" at bounding box center [716, 263] width 84 height 15
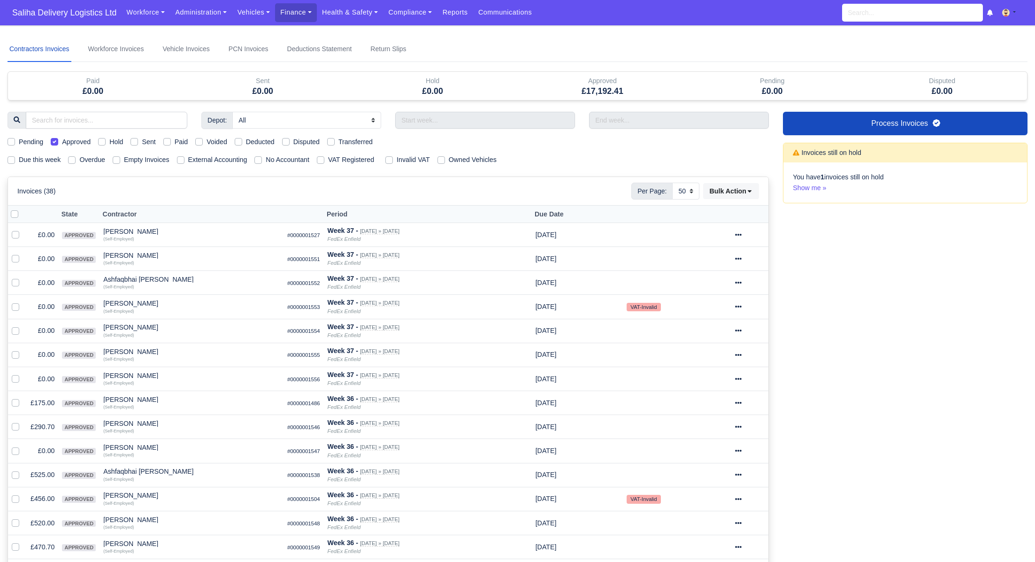
select select "50"
click at [286, 8] on link "Finance" at bounding box center [296, 12] width 42 height 18
click at [299, 36] on link "Invoices" at bounding box center [317, 33] width 76 height 20
select select "25"
click at [62, 143] on label "Approved" at bounding box center [76, 142] width 29 height 11
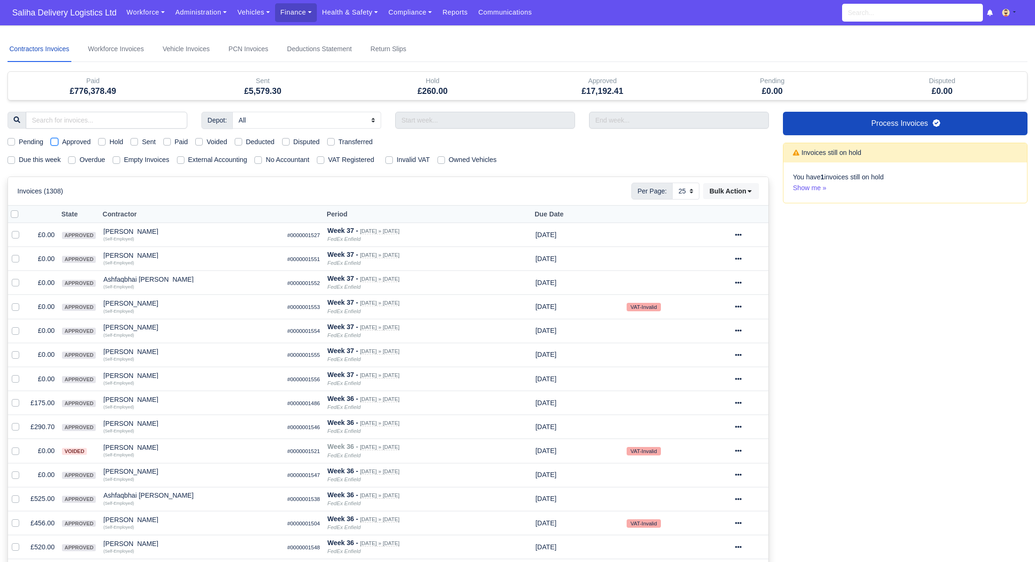
click at [55, 143] on input "Approved" at bounding box center [55, 141] width 8 height 8
checkbox input "true"
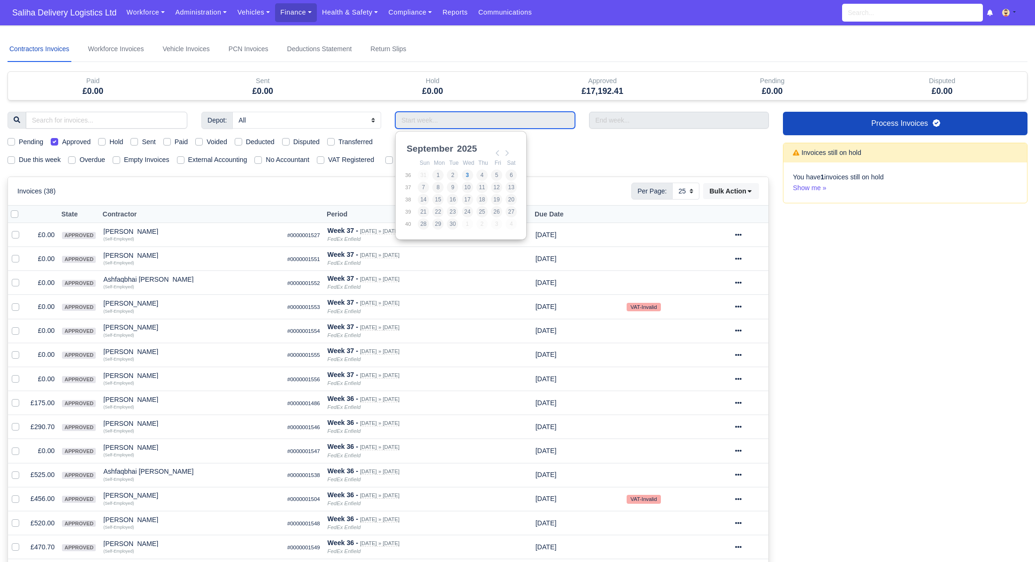
drag, startPoint x: 466, startPoint y: 124, endPoint x: 478, endPoint y: 142, distance: 21.6
click at [465, 124] on input "Use the arrow keys to pick a date" at bounding box center [485, 120] width 180 height 17
drag, startPoint x: 497, startPoint y: 151, endPoint x: 496, endPoint y: 158, distance: 7.6
type input "10/08/2025 - 16/08/2025"
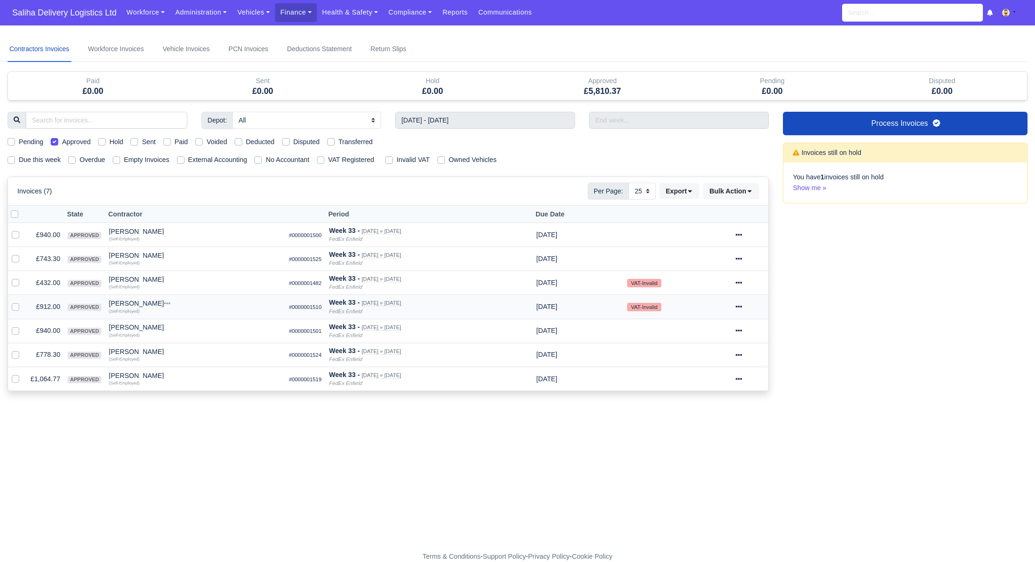
click at [749, 307] on div at bounding box center [750, 306] width 30 height 11
click at [725, 329] on link "Show Invoice" at bounding box center [716, 335] width 84 height 15
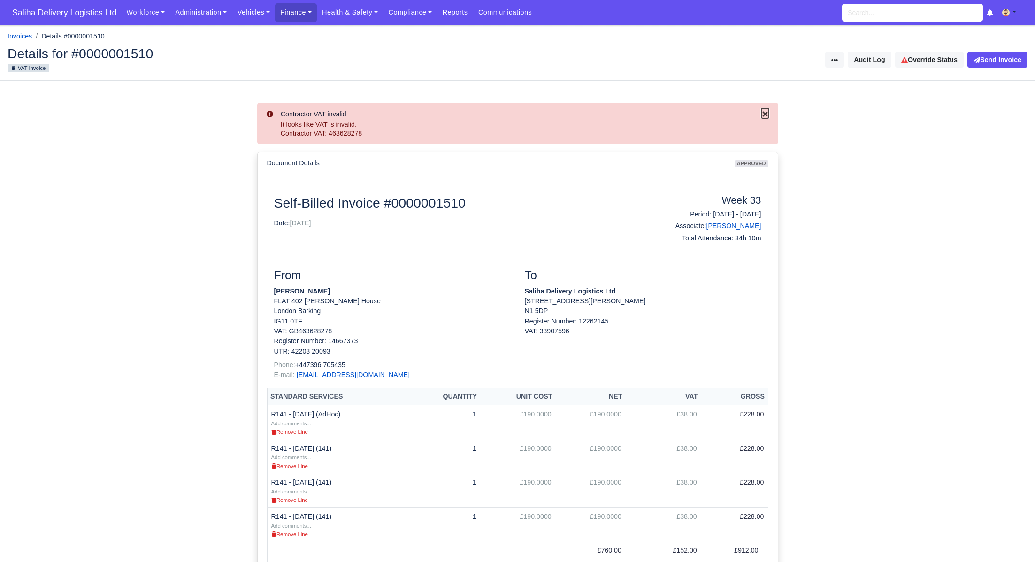
click at [764, 114] on icon "Close" at bounding box center [764, 113] width 5 height 5
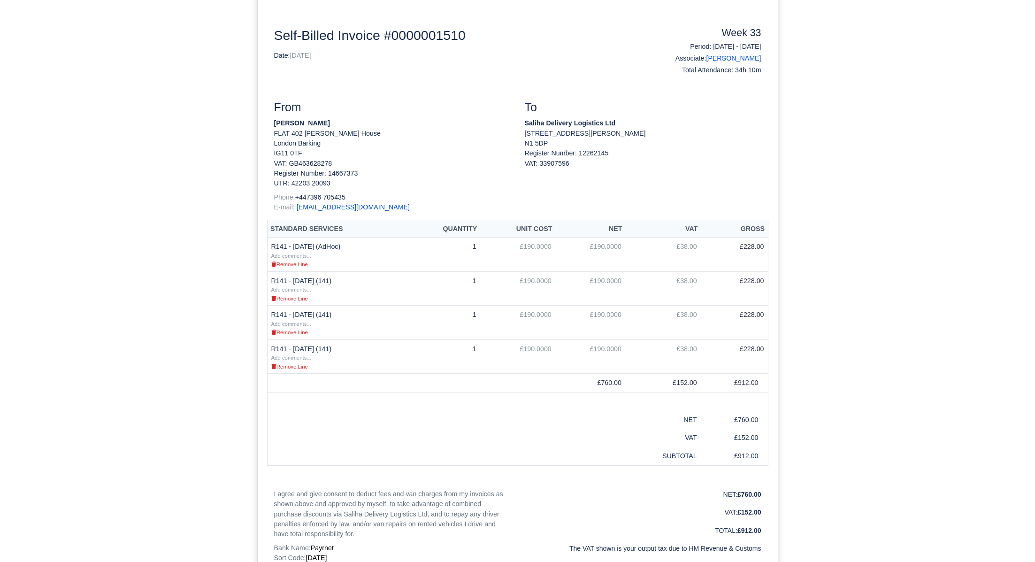
scroll to position [120, 0]
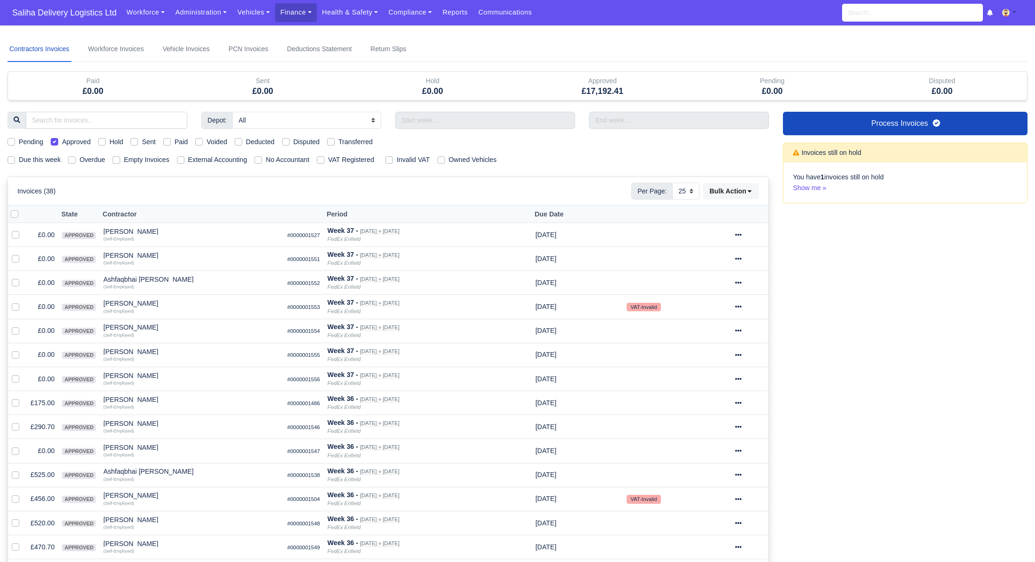
select select "25"
